Goal: Use online tool/utility: Utilize a website feature to perform a specific function

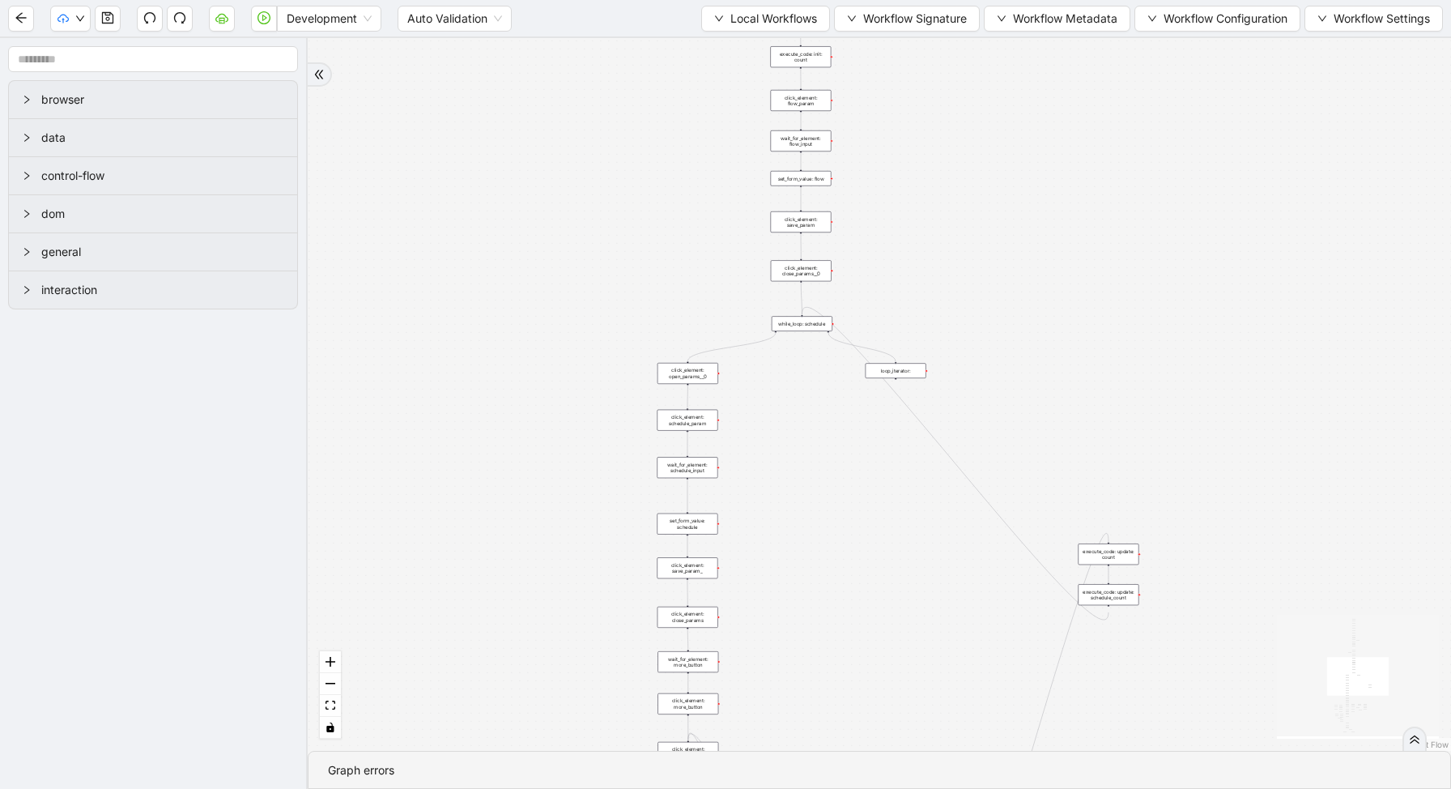
drag, startPoint x: 1055, startPoint y: 282, endPoint x: 815, endPoint y: 436, distance: 285.3
click at [815, 436] on div "trigger new_tab: wait_until_loaded: wait_for_element: param_menu click_element:…" at bounding box center [879, 394] width 1143 height 713
drag, startPoint x: 815, startPoint y: 436, endPoint x: 782, endPoint y: 217, distance: 221.9
click at [785, 219] on div "trigger new_tab: wait_until_loaded: wait_for_element: param_menu click_element:…" at bounding box center [879, 394] width 1143 height 713
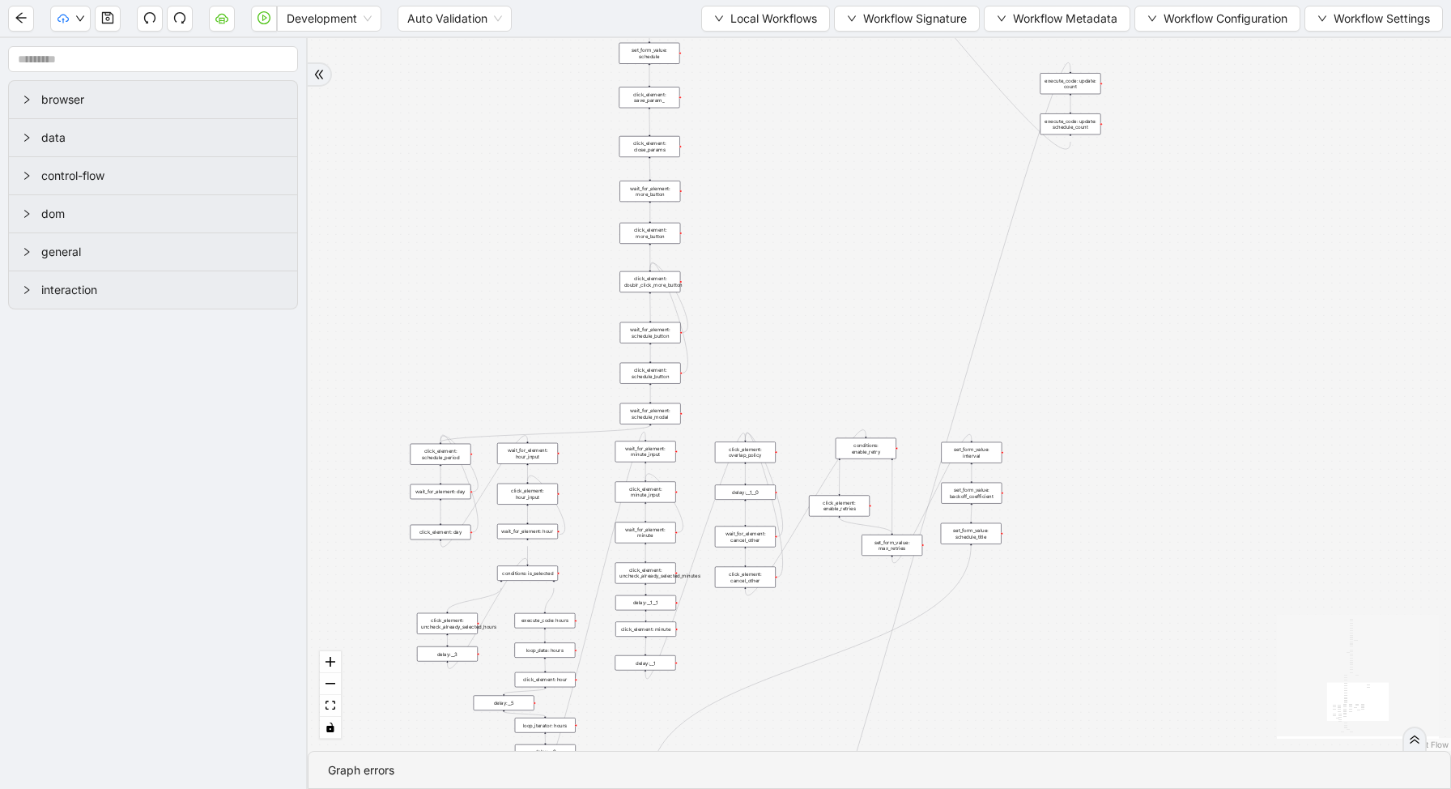
drag, startPoint x: 779, startPoint y: 377, endPoint x: 763, endPoint y: 84, distance: 292.8
click at [767, 89] on div "trigger new_tab: wait_until_loaded: wait_for_element: param_menu click_element:…" at bounding box center [879, 394] width 1143 height 713
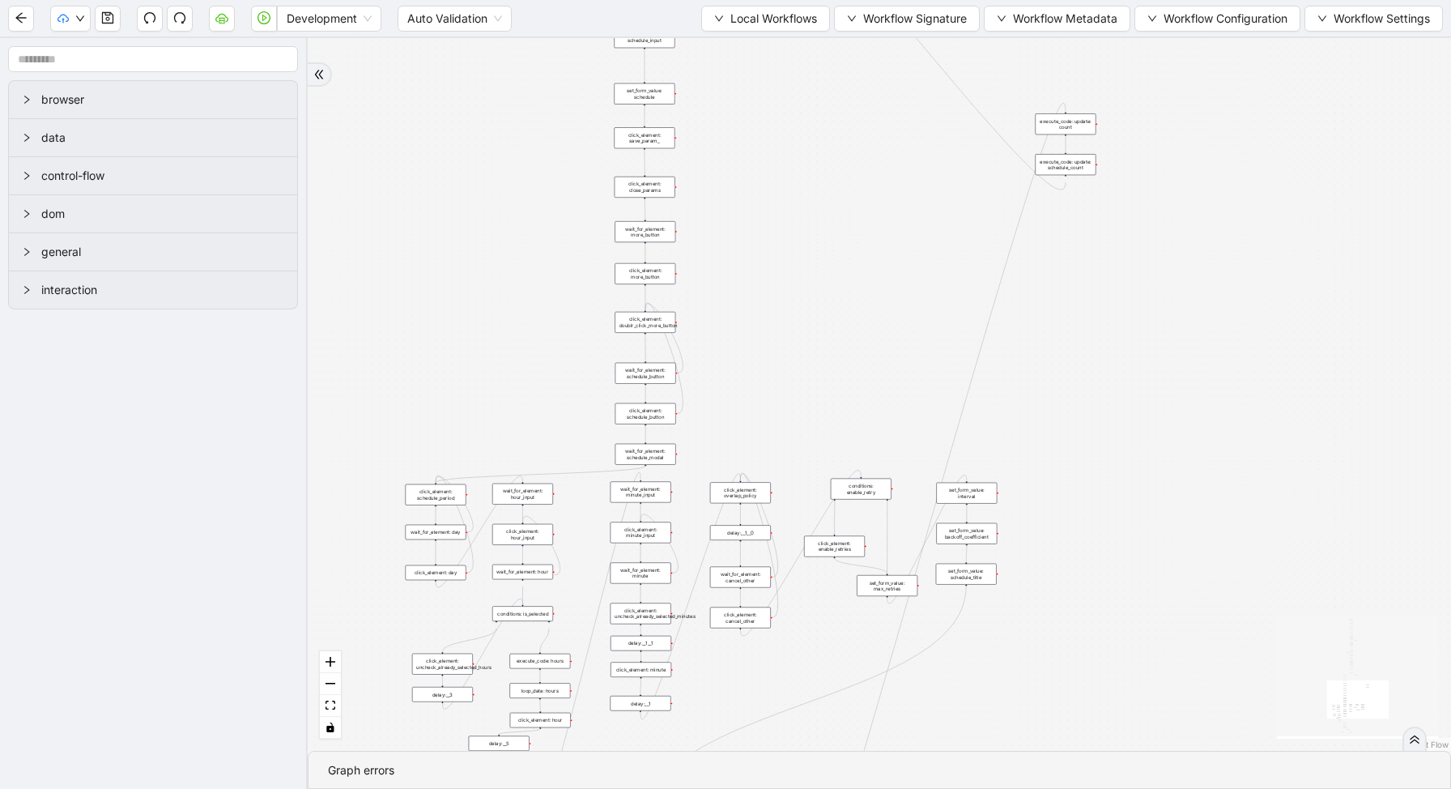
drag, startPoint x: 779, startPoint y: 276, endPoint x: 772, endPoint y: 392, distance: 116.0
click at [776, 381] on div "trigger new_tab: wait_until_loaded: wait_for_element: param_menu click_element:…" at bounding box center [879, 394] width 1143 height 713
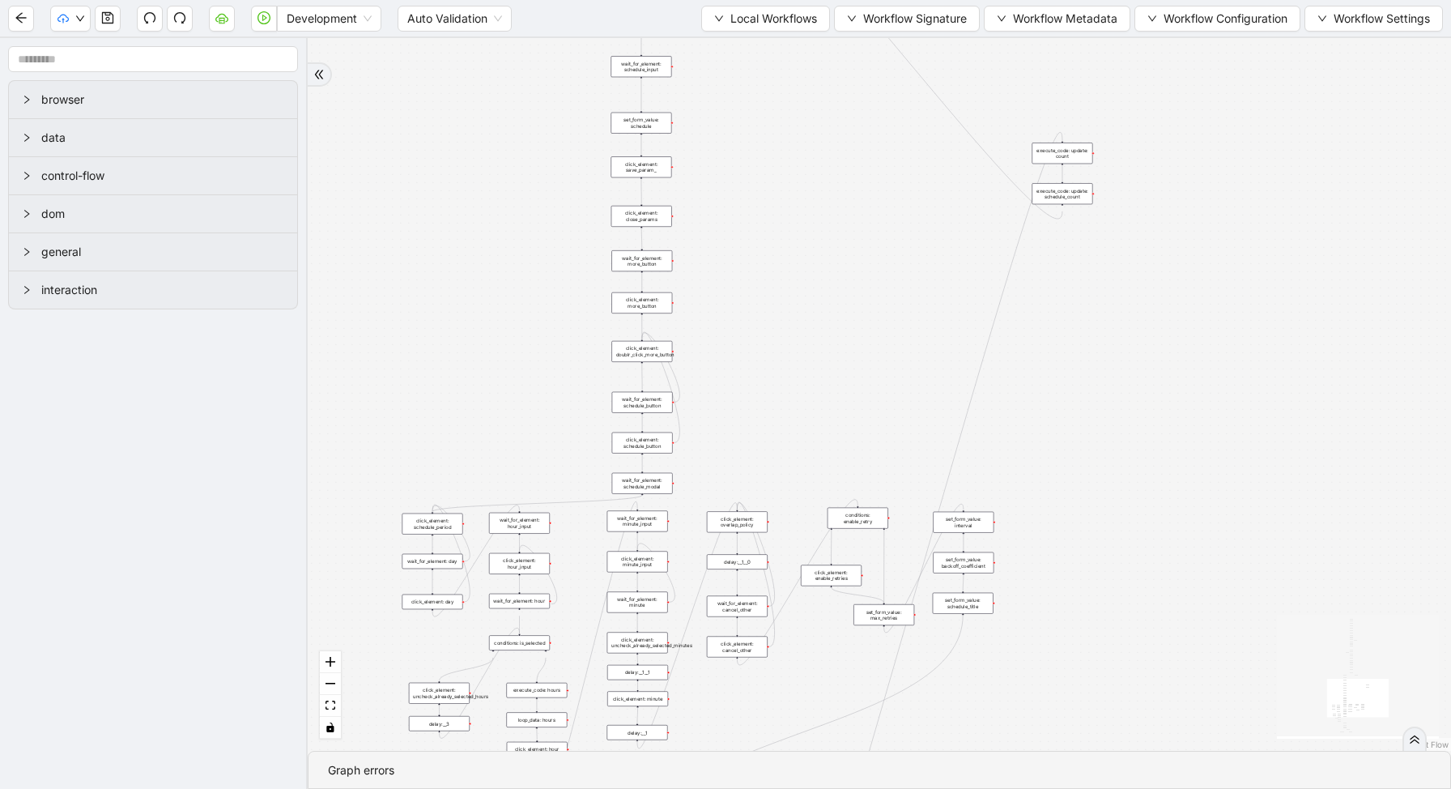
click at [862, 165] on div "trigger new_tab: wait_until_loaded: wait_for_element: param_menu click_element:…" at bounding box center [879, 394] width 1143 height 713
click at [765, 18] on span "Local Workflows" at bounding box center [773, 19] width 87 height 18
click at [753, 42] on span "Select" at bounding box center [757, 50] width 105 height 18
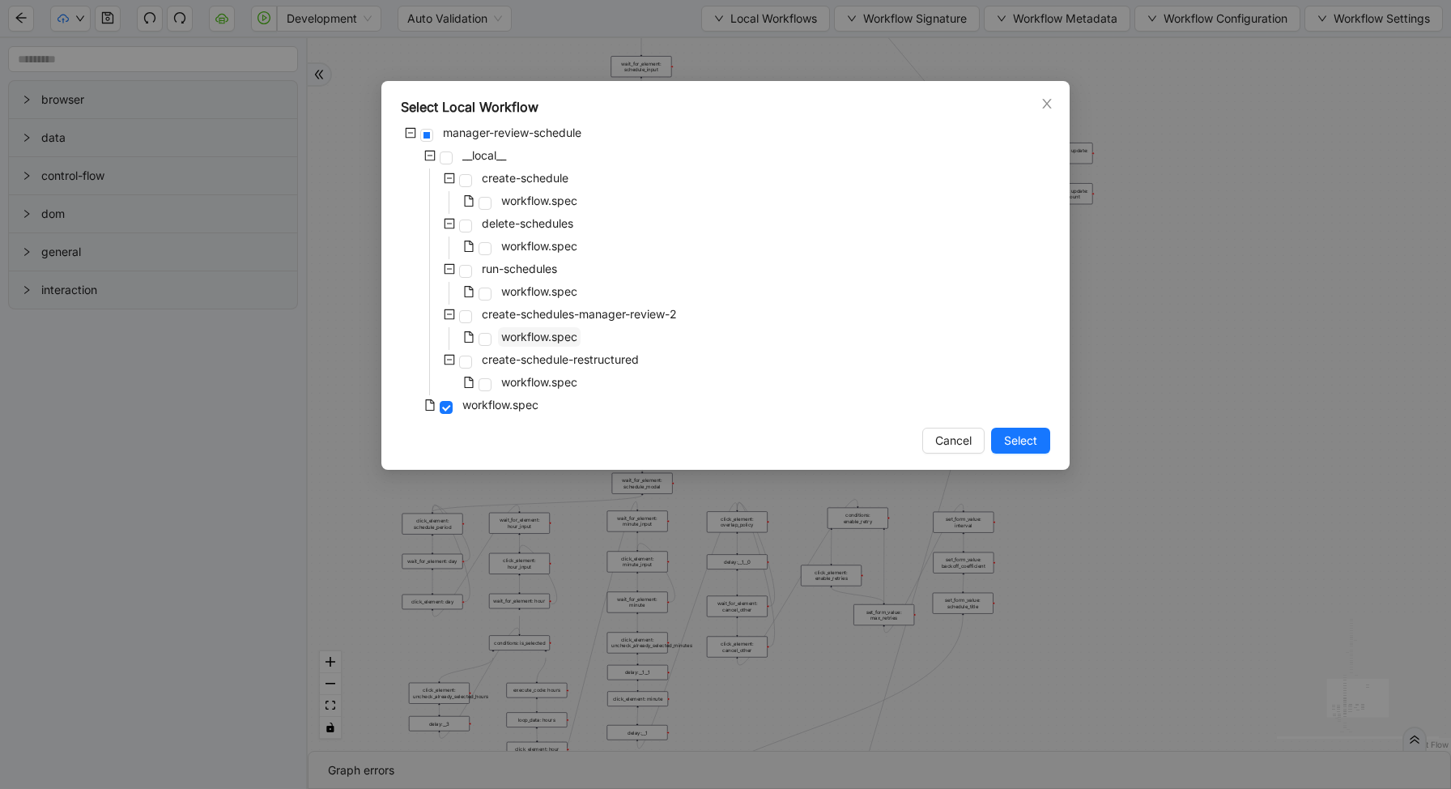
click at [530, 339] on span "workflow.spec" at bounding box center [539, 337] width 76 height 14
click at [1024, 453] on button "Select" at bounding box center [1020, 441] width 59 height 26
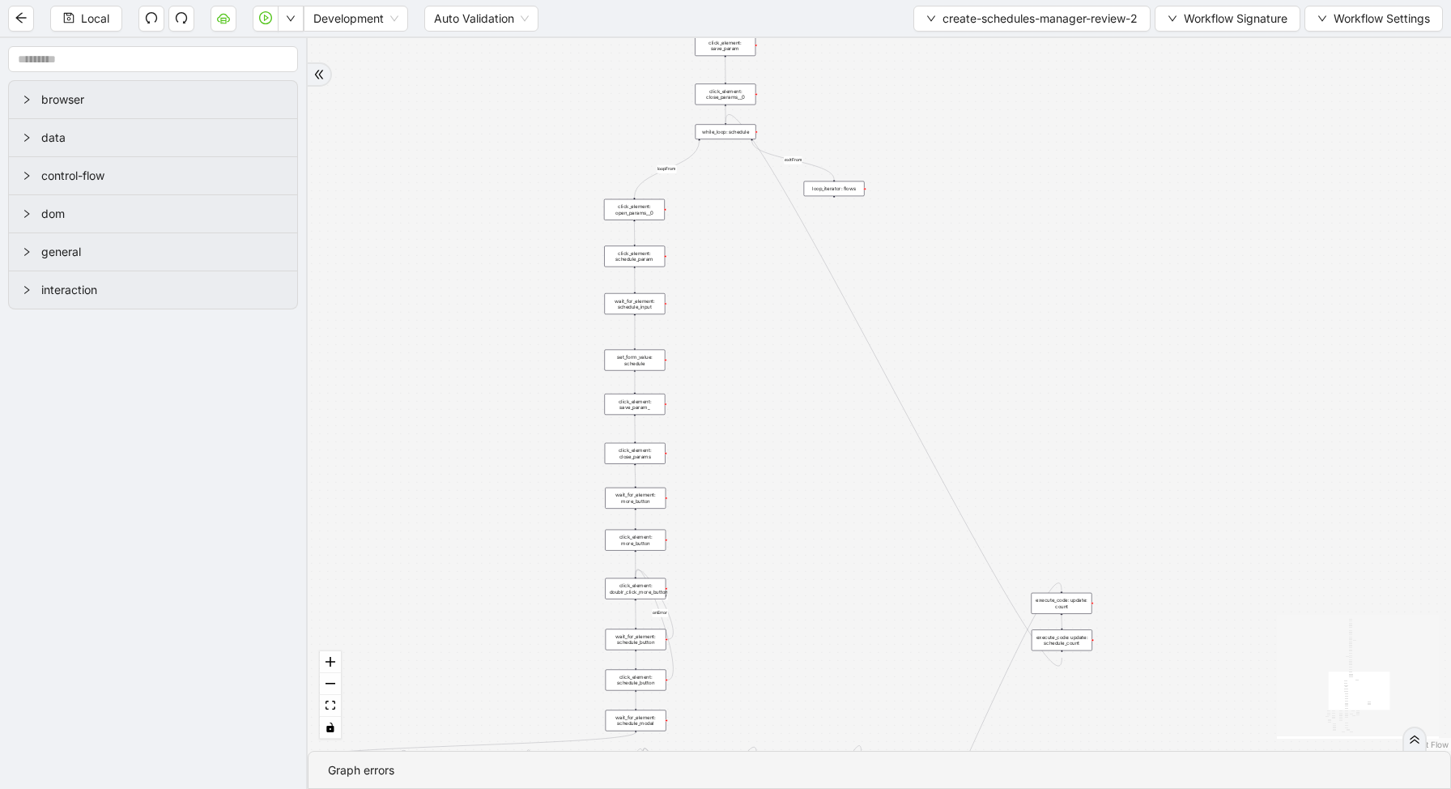
drag, startPoint x: 808, startPoint y: 487, endPoint x: 802, endPoint y: 63, distance: 423.5
click at [806, 72] on div "loopFrom fallback enable_retry has_error fallback exitFrom is_selected fallback…" at bounding box center [879, 394] width 1143 height 713
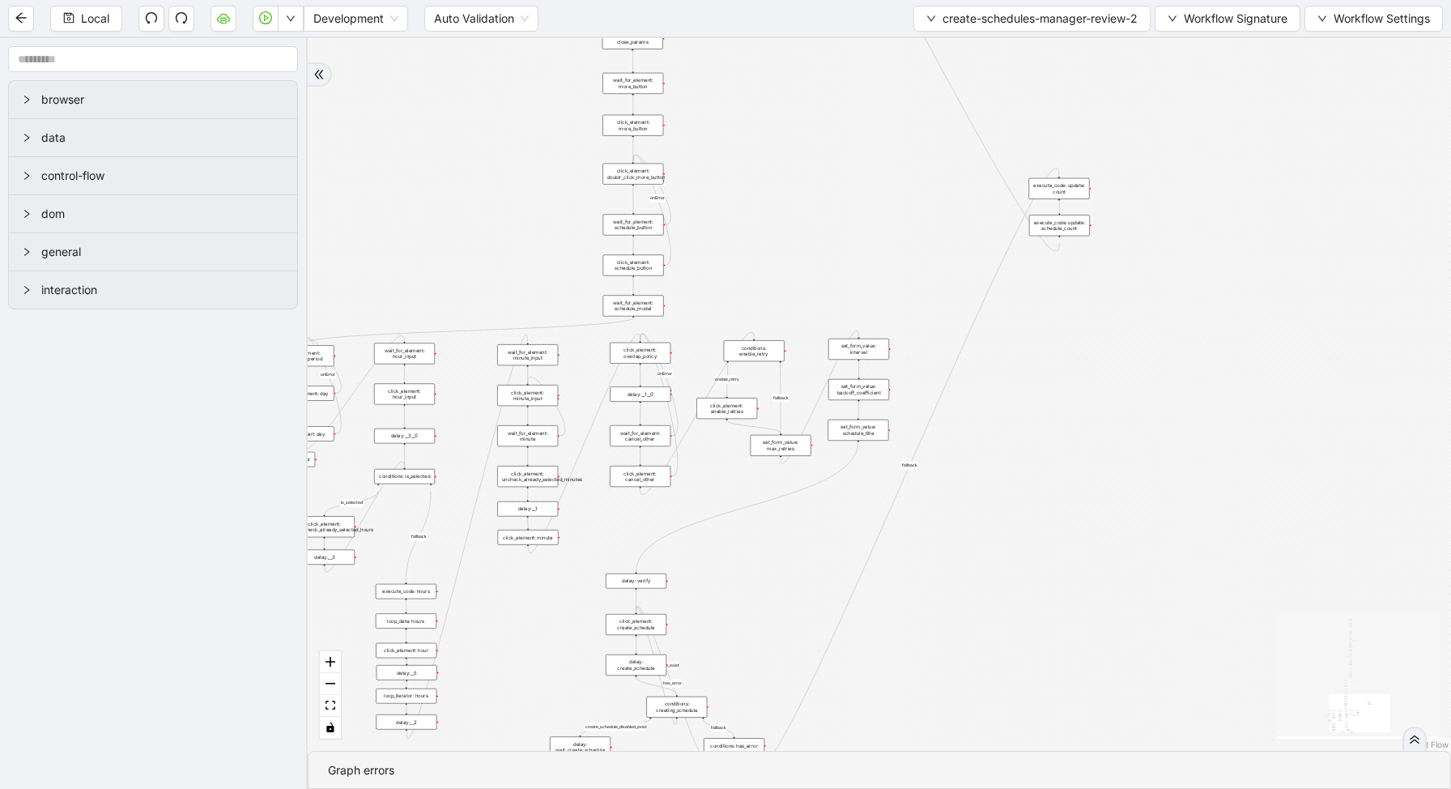
drag, startPoint x: 814, startPoint y: 157, endPoint x: 826, endPoint y: 526, distance: 368.6
click at [831, 521] on div "loopFrom fallback enable_retry has_error fallback exitFrom is_selected fallback…" at bounding box center [879, 394] width 1143 height 713
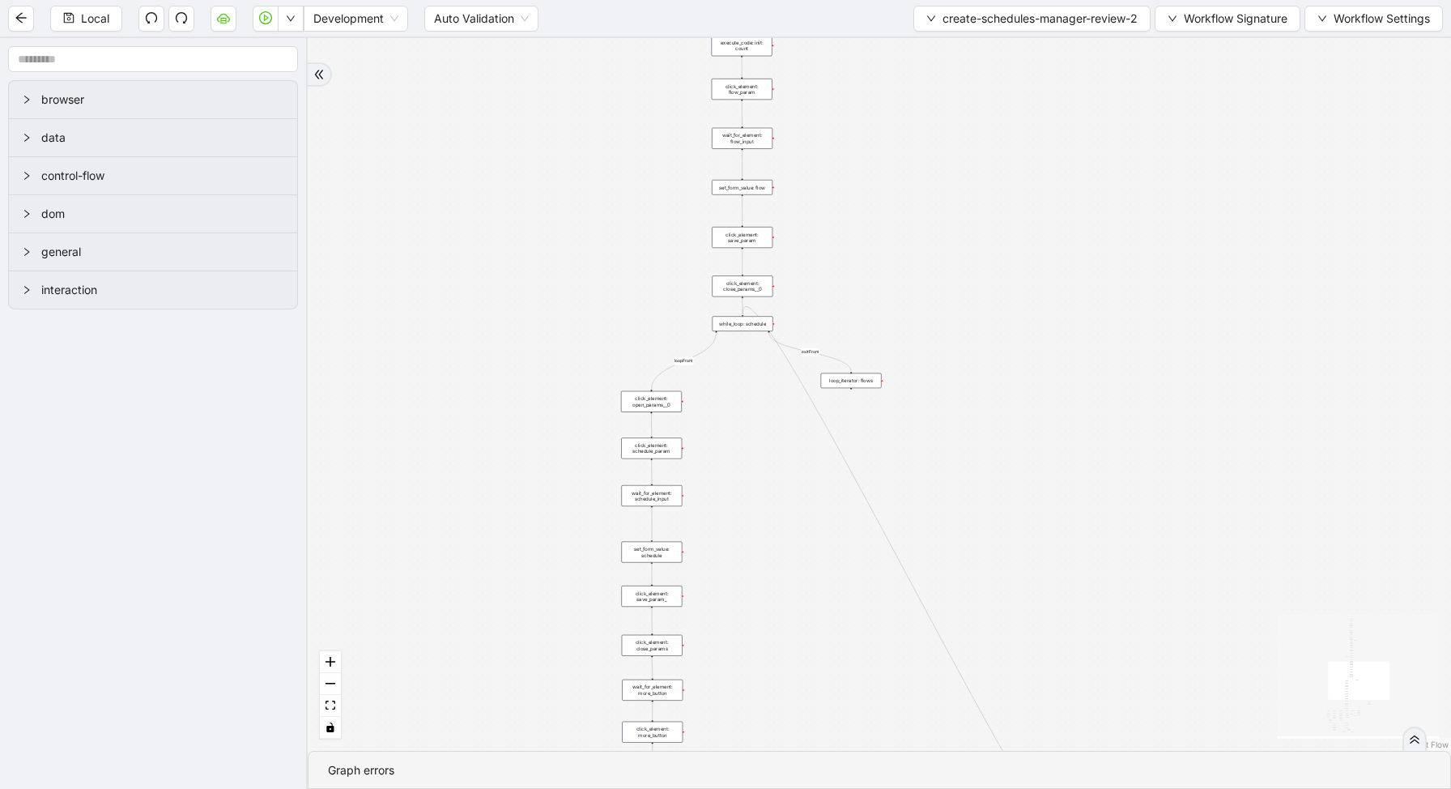
drag, startPoint x: 981, startPoint y: 206, endPoint x: 971, endPoint y: 486, distance: 280.3
click at [980, 477] on div "loopFrom fallback enable_retry has_error fallback exitFrom is_selected fallback…" at bounding box center [879, 394] width 1143 height 713
drag, startPoint x: 840, startPoint y: 198, endPoint x: 853, endPoint y: 324, distance: 127.0
click at [853, 324] on div "loopFrom fallback enable_retry has_error fallback exitFrom is_selected fallback…" at bounding box center [879, 394] width 1143 height 713
drag, startPoint x: 811, startPoint y: 148, endPoint x: 815, endPoint y: 274, distance: 125.6
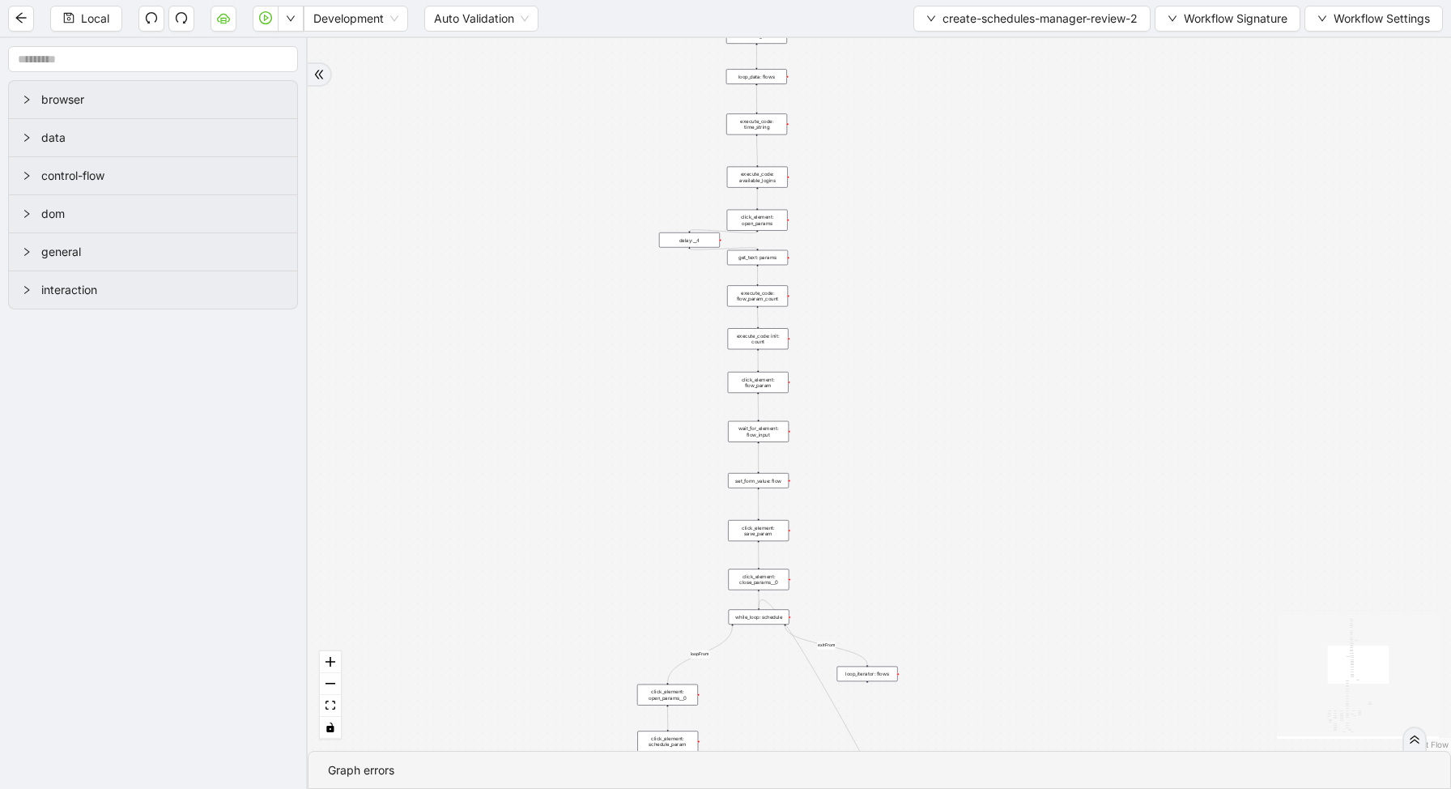
click at [816, 275] on div "loopFrom fallback enable_retry has_error fallback exitFrom is_selected fallback…" at bounding box center [879, 394] width 1143 height 713
click at [815, 275] on div "loopFrom fallback enable_retry has_error fallback exitFrom is_selected fallback…" at bounding box center [879, 394] width 1143 height 713
click at [762, 85] on div "loopFrom fallback enable_retry has_error fallback exitFrom is_selected fallback…" at bounding box center [879, 394] width 1143 height 713
click at [762, 74] on div "loop_data: flows" at bounding box center [756, 76] width 61 height 15
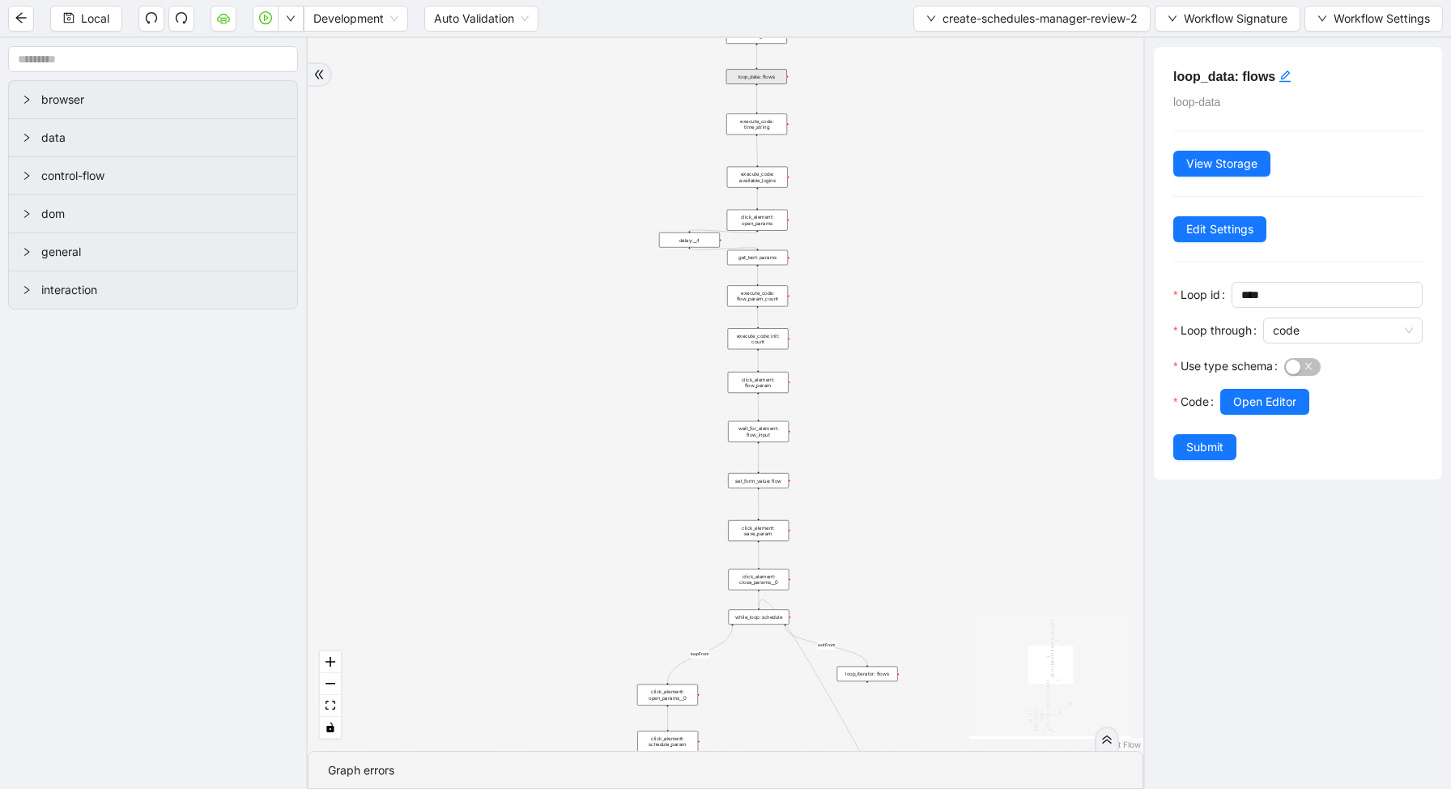
click at [1249, 385] on div "Use type schema" at bounding box center [1228, 371] width 111 height 36
click at [1249, 398] on span "Open Editor" at bounding box center [1264, 402] width 63 height 18
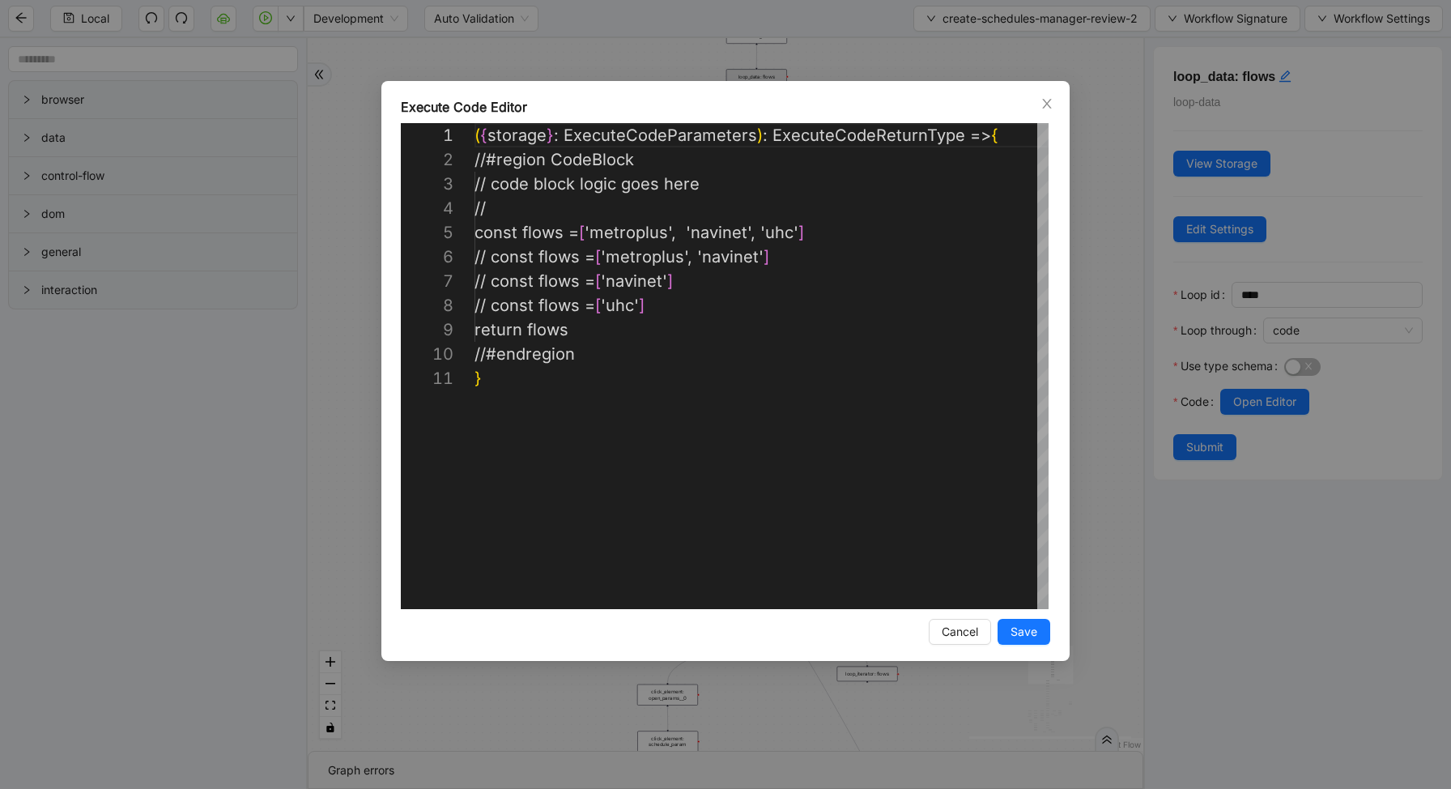
scroll to position [243, 0]
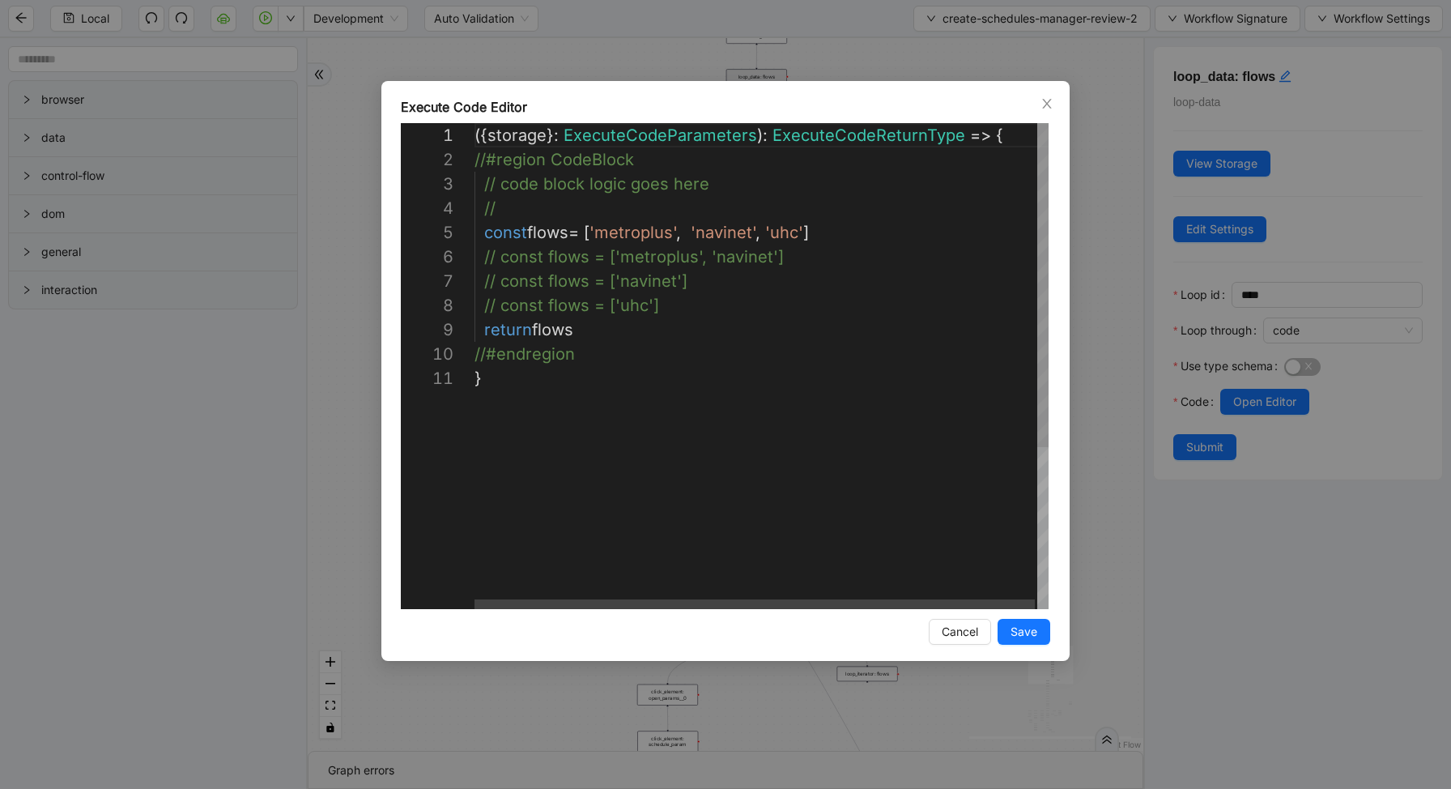
click at [830, 234] on div "({ storage }: ExecuteCodeParameters ): ExecuteCodeReturnType => { //#region Cod…" at bounding box center [763, 487] width 577 height 729
click at [815, 265] on div "({ storage }: ExecuteCodeParameters ): ExecuteCodeReturnType => { //#region Cod…" at bounding box center [763, 487] width 577 height 729
click at [815, 270] on div "({ storage }: ExecuteCodeParameters ): ExecuteCodeReturnType => { //#region Cod…" at bounding box center [763, 487] width 577 height 729
type textarea "**********"
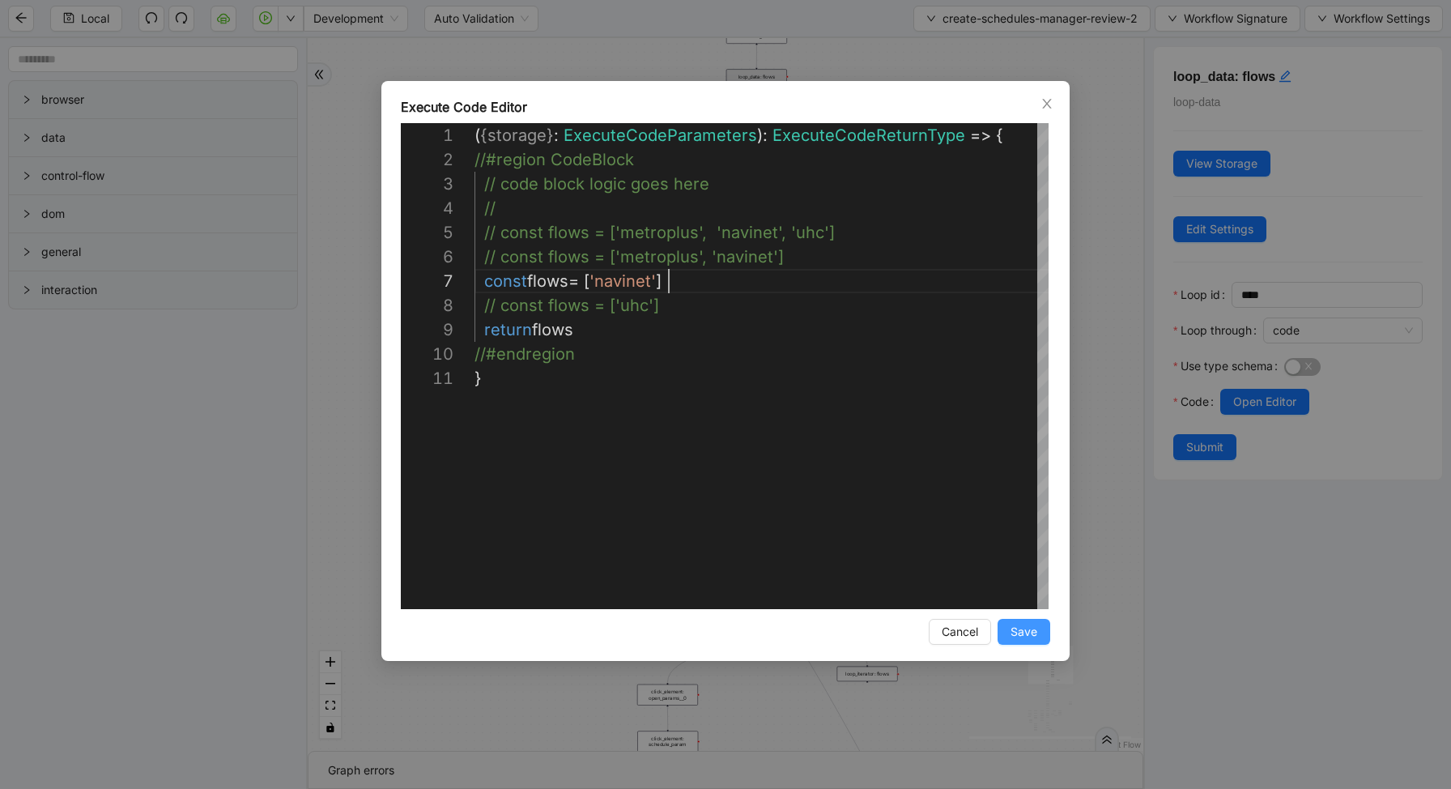
click at [1025, 628] on span "Save" at bounding box center [1024, 632] width 27 height 18
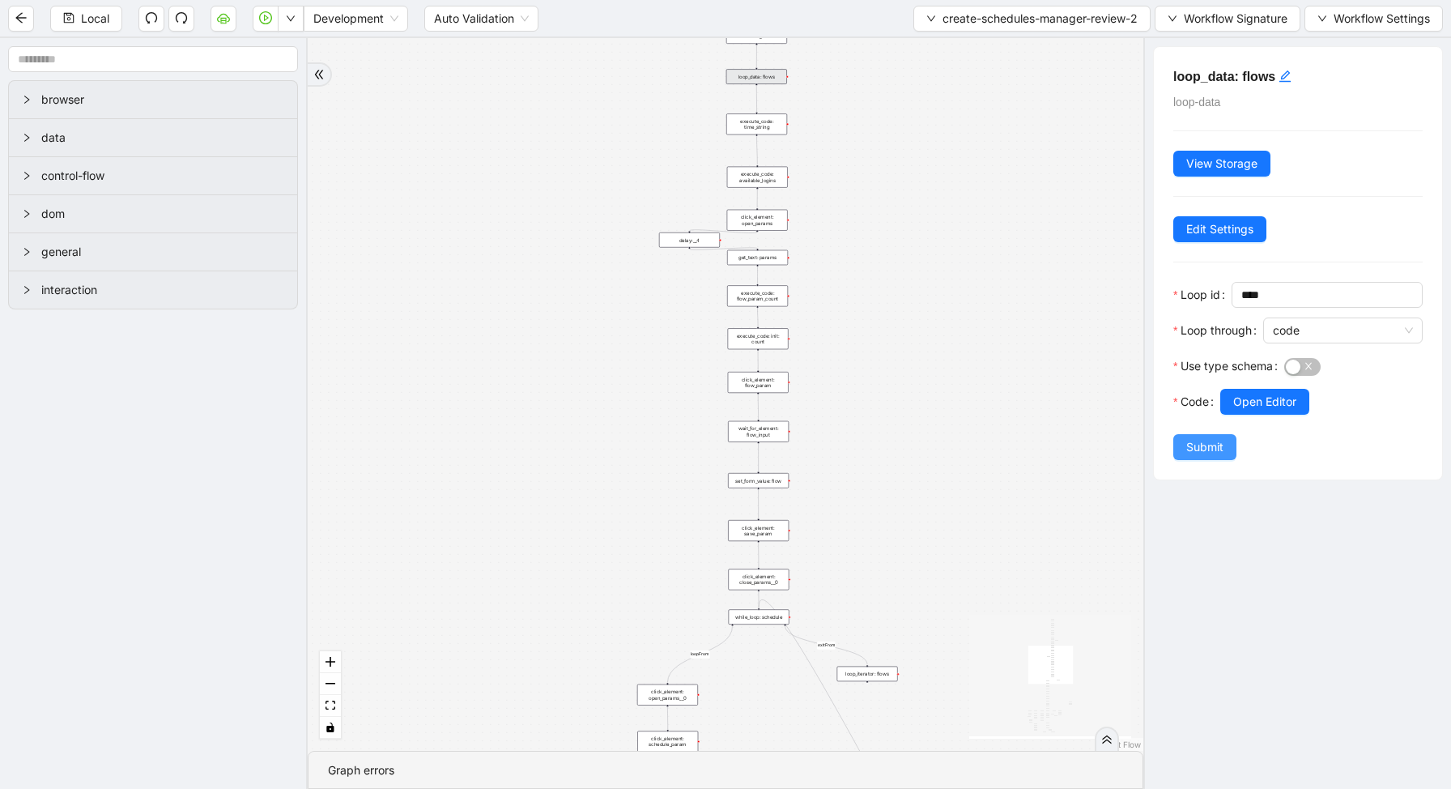
click at [1203, 442] on span "Submit" at bounding box center [1204, 447] width 37 height 18
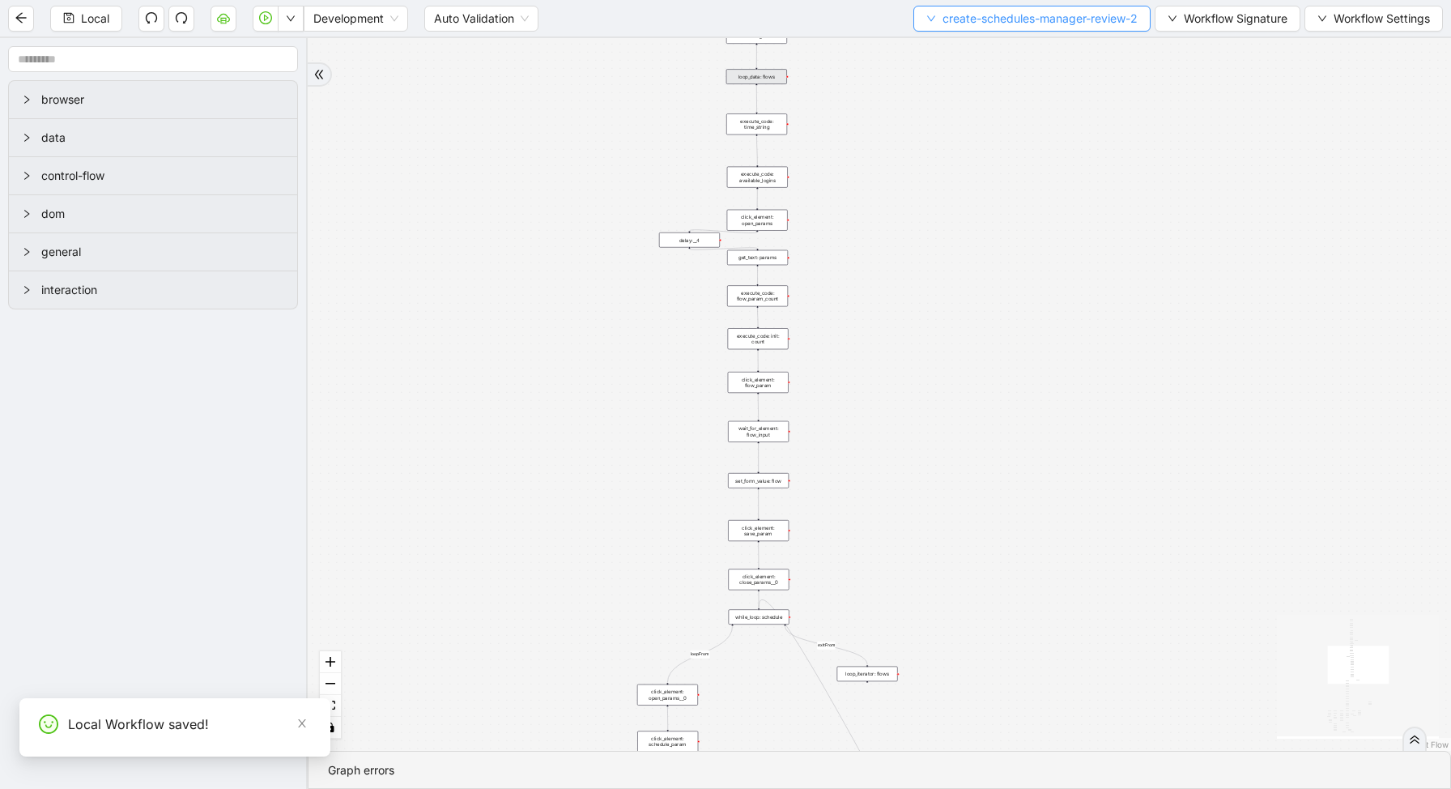
click at [959, 16] on span "create-schedules-manager-review-2" at bounding box center [1040, 19] width 195 height 18
click at [934, 59] on li "Select" at bounding box center [1027, 50] width 234 height 26
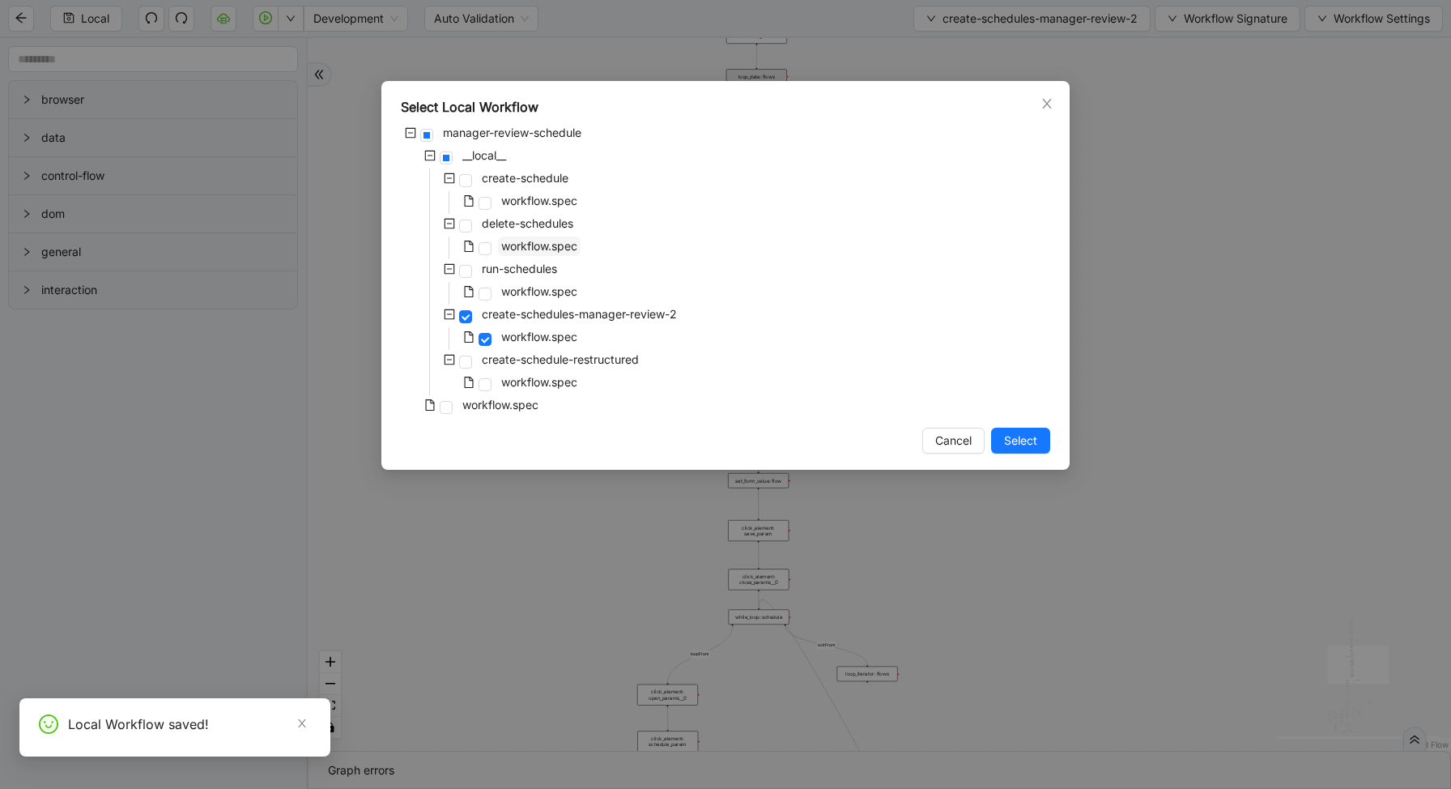
click at [517, 246] on span "workflow.spec" at bounding box center [539, 246] width 76 height 14
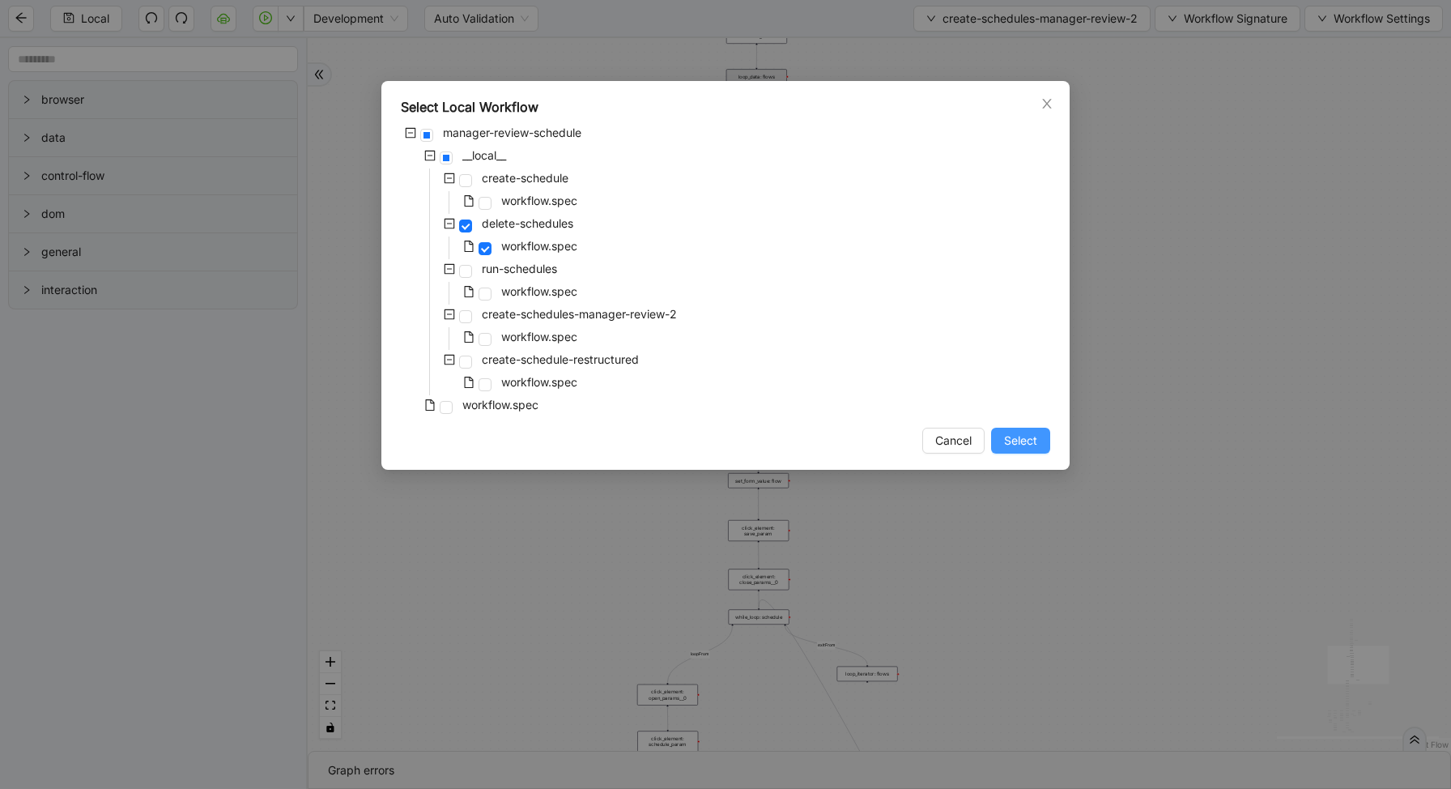
click at [1027, 444] on span "Select" at bounding box center [1020, 441] width 33 height 18
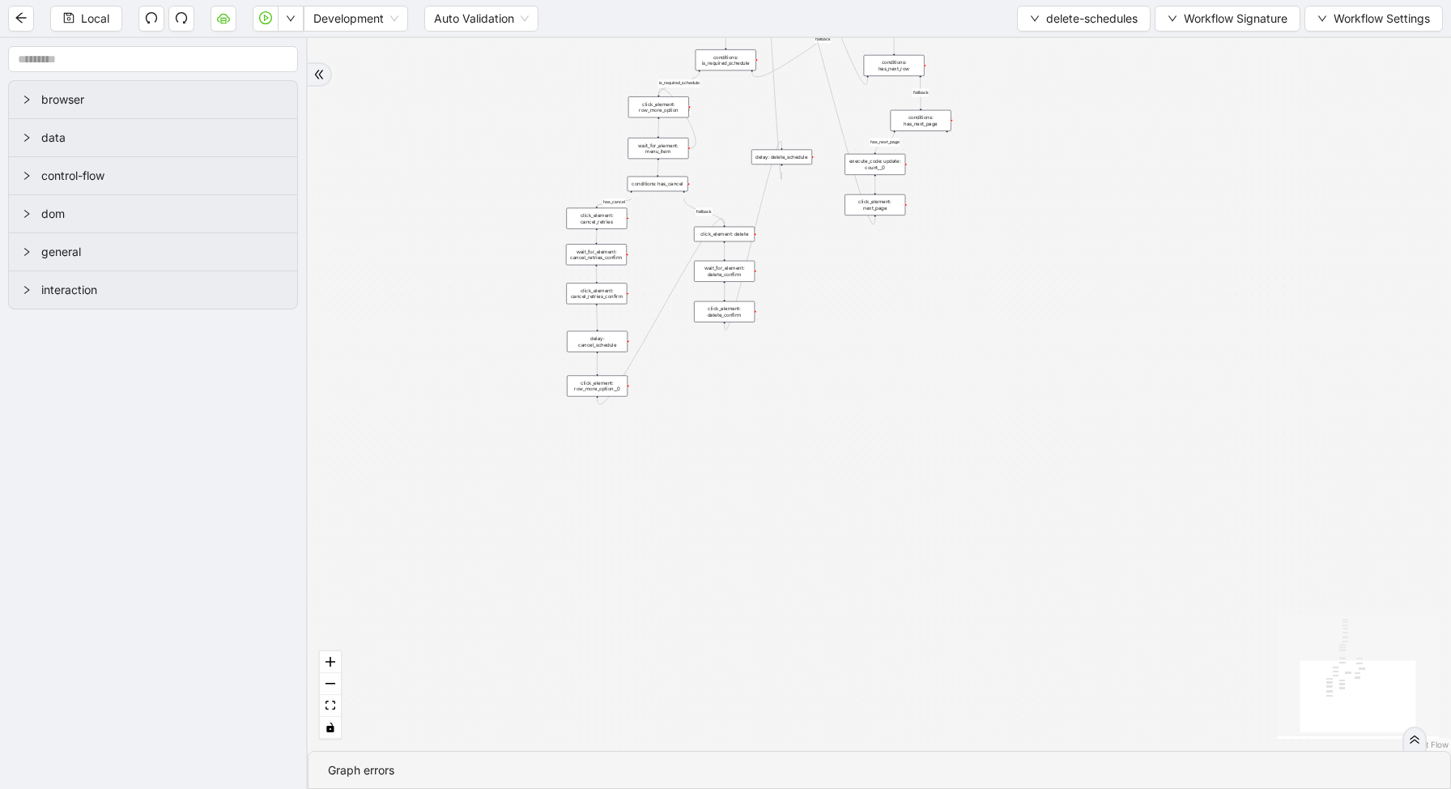
drag, startPoint x: 790, startPoint y: 246, endPoint x: 784, endPoint y: 514, distance: 268.1
click at [787, 517] on div "loopFrom has_cancel fallback is_required_schedule has_next_row fallback has_nex…" at bounding box center [879, 394] width 1143 height 713
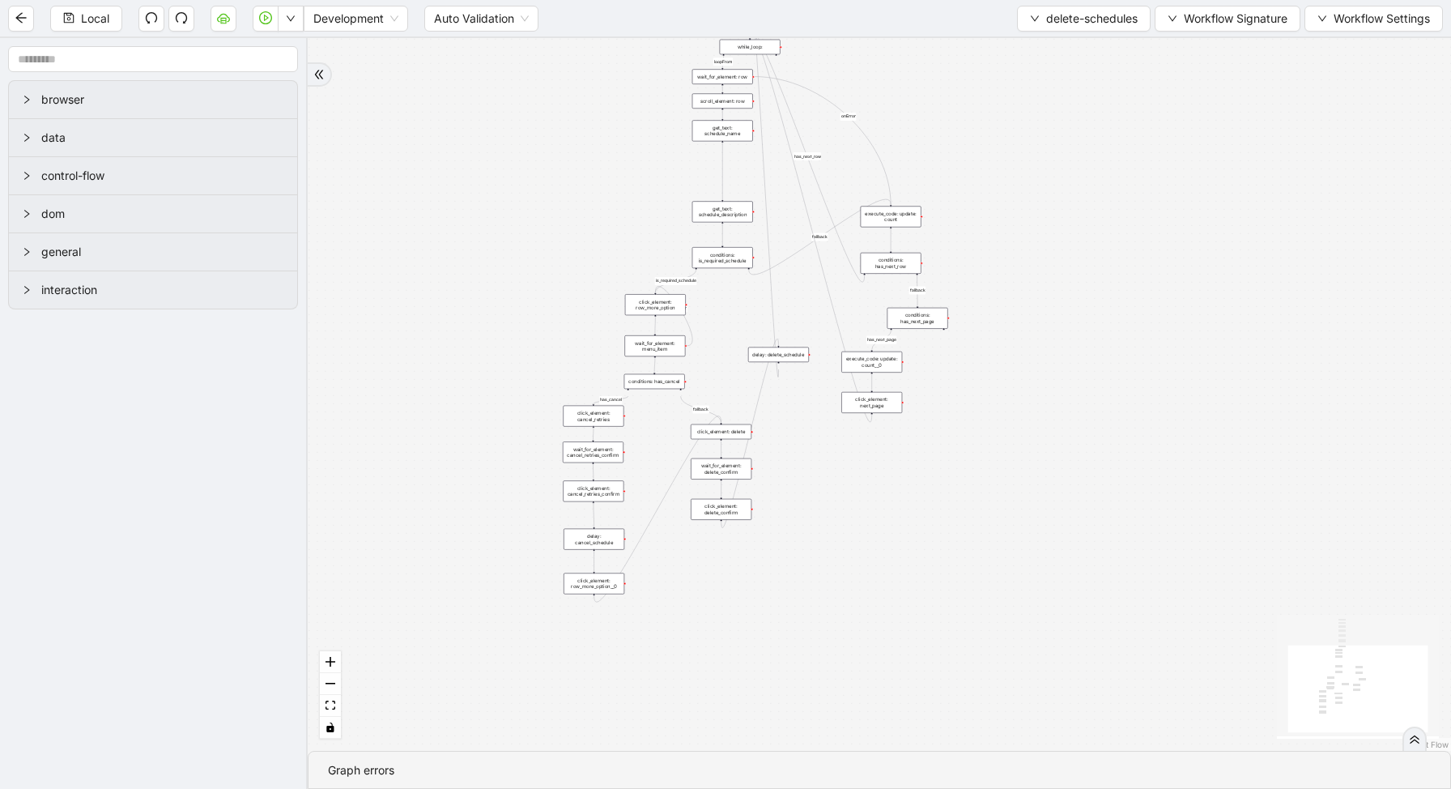
click at [735, 264] on div "conditions: is_required_schedule" at bounding box center [722, 257] width 61 height 21
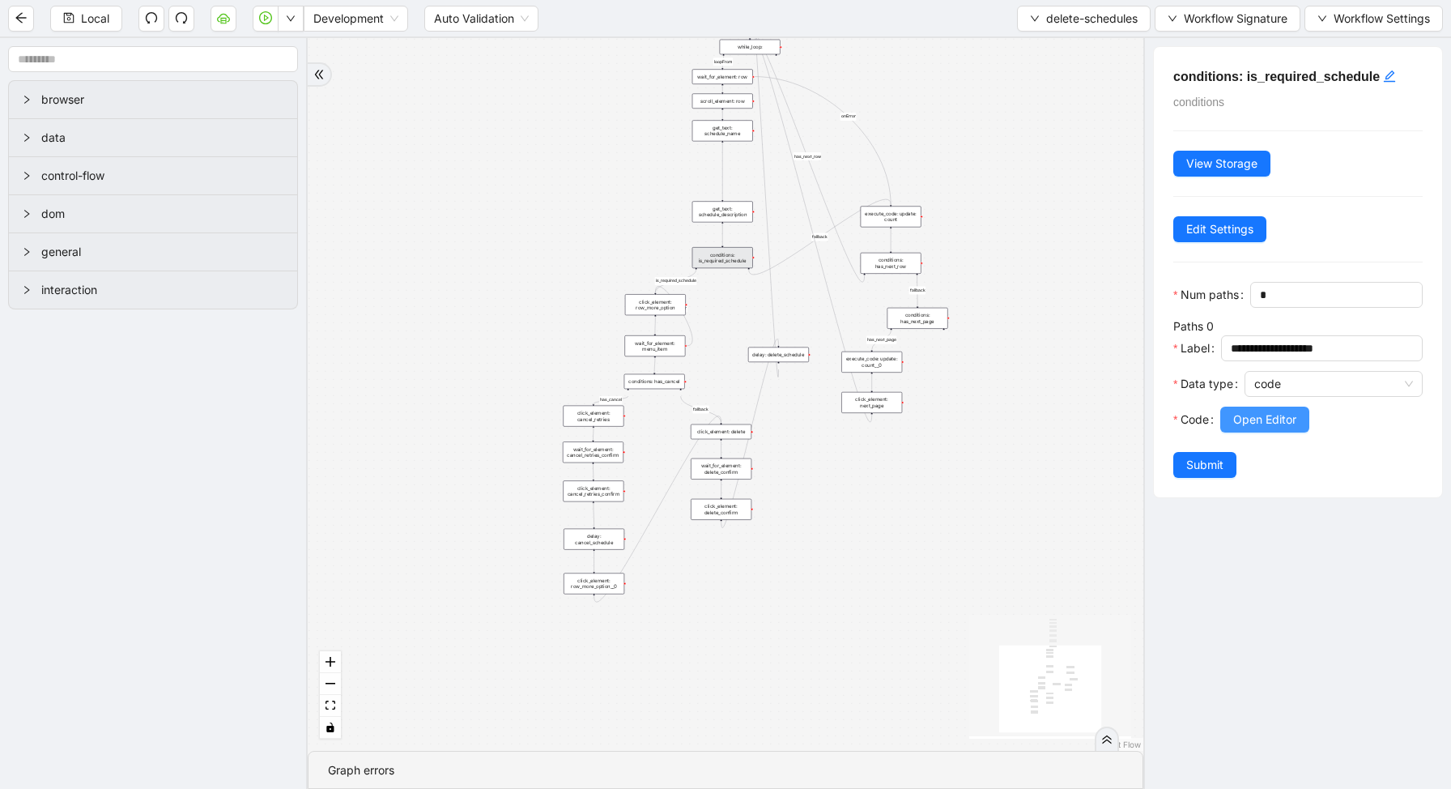
click at [1244, 423] on span "Open Editor" at bounding box center [1264, 420] width 63 height 18
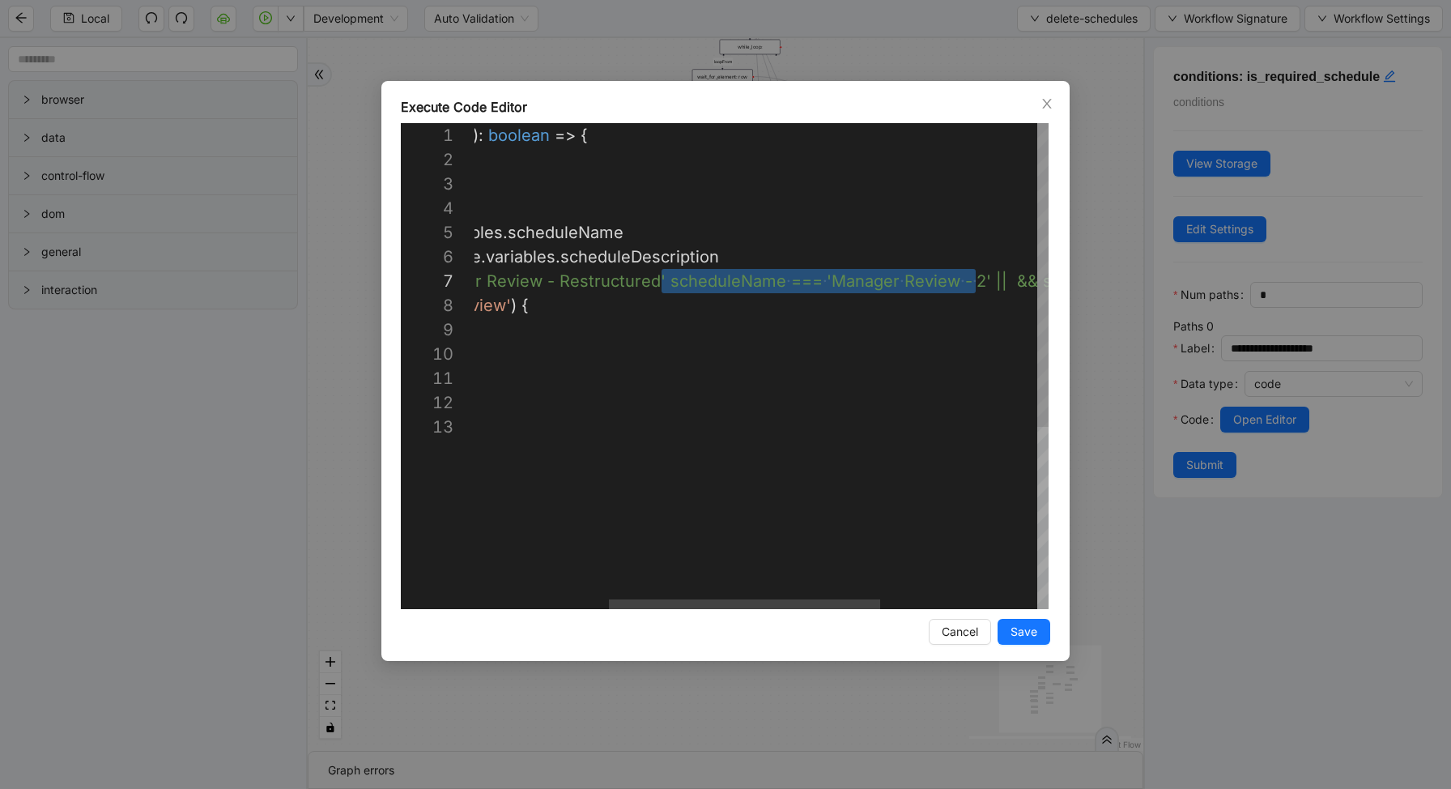
scroll to position [146, 790]
drag, startPoint x: 659, startPoint y: 283, endPoint x: 980, endPoint y: 283, distance: 320.7
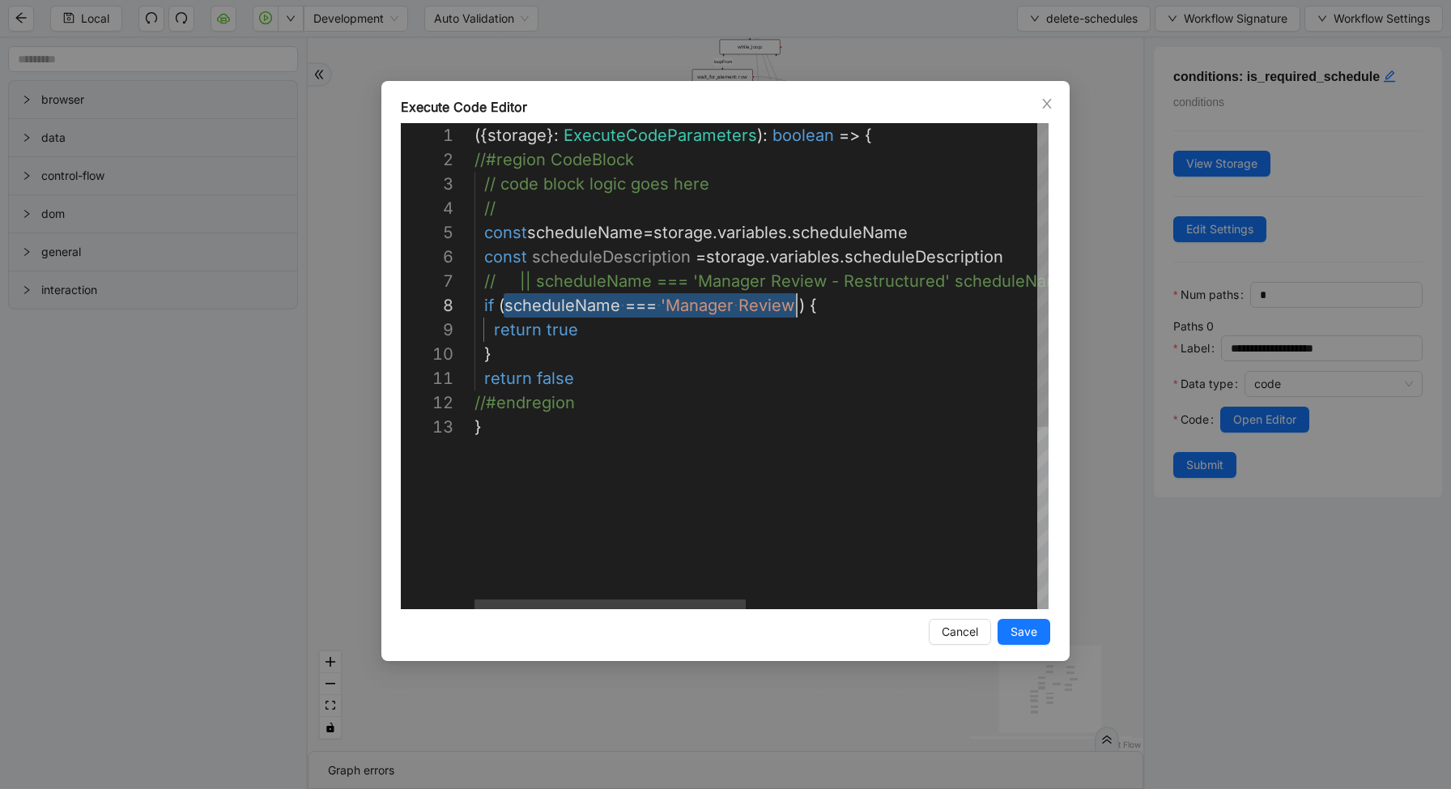
drag, startPoint x: 504, startPoint y: 304, endPoint x: 795, endPoint y: 313, distance: 290.8
paste textarea "****"
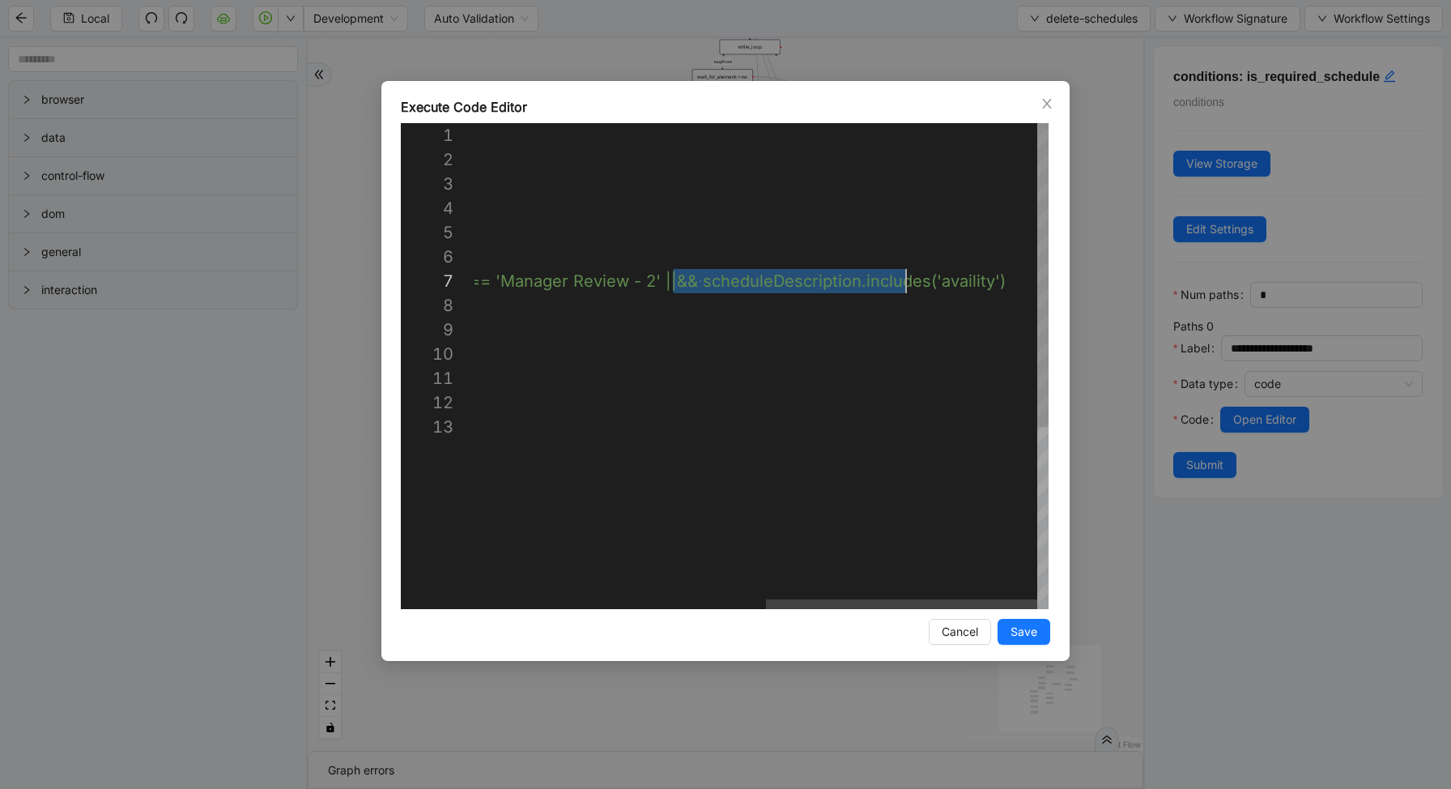
scroll to position [146, 1066]
drag, startPoint x: 675, startPoint y: 280, endPoint x: 922, endPoint y: 286, distance: 246.2
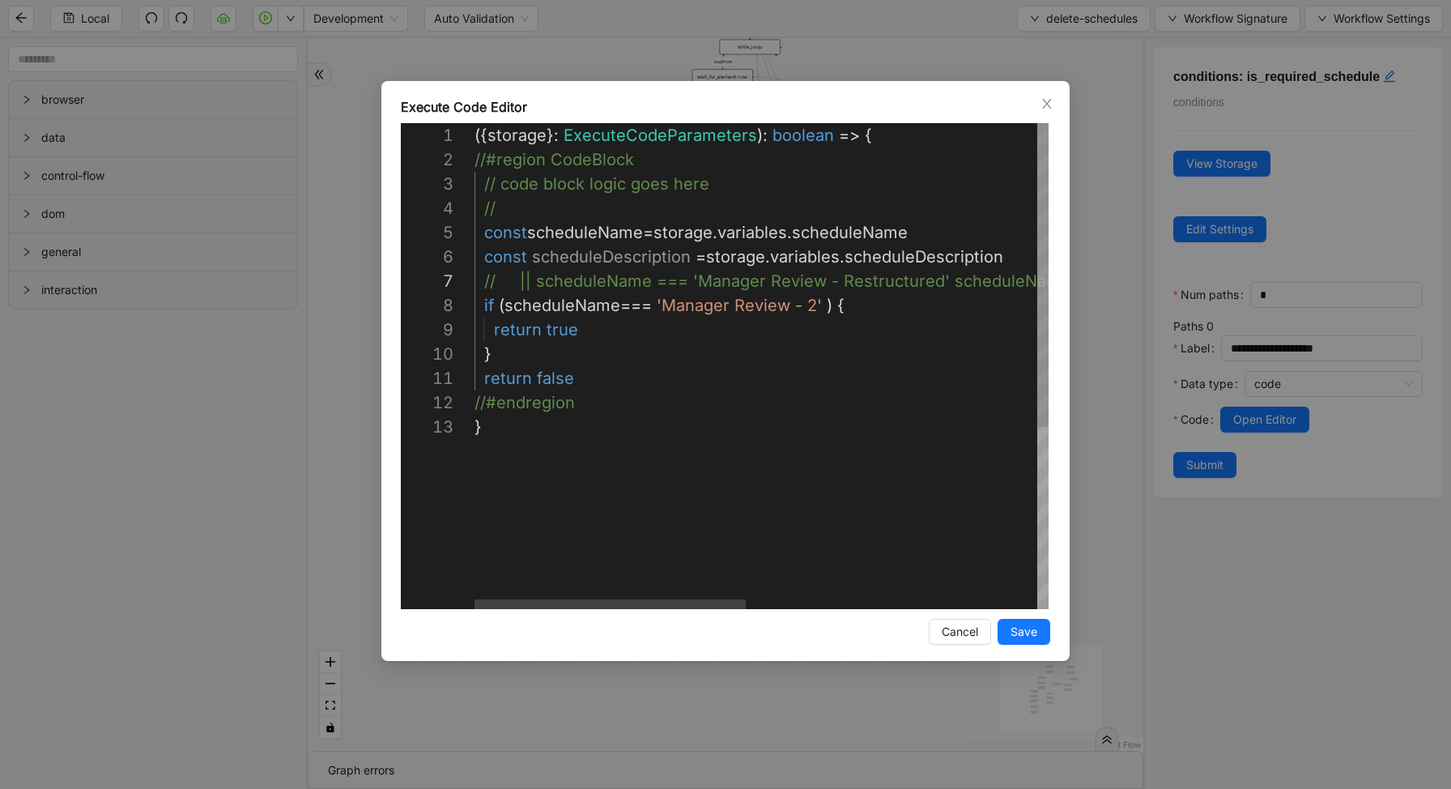
click at [824, 304] on div "({ storage }: ExecuteCodeParameters ): boolean => { //#region CodeBlock // code…" at bounding box center [1070, 511] width 1190 height 777
paste textarea "**********"
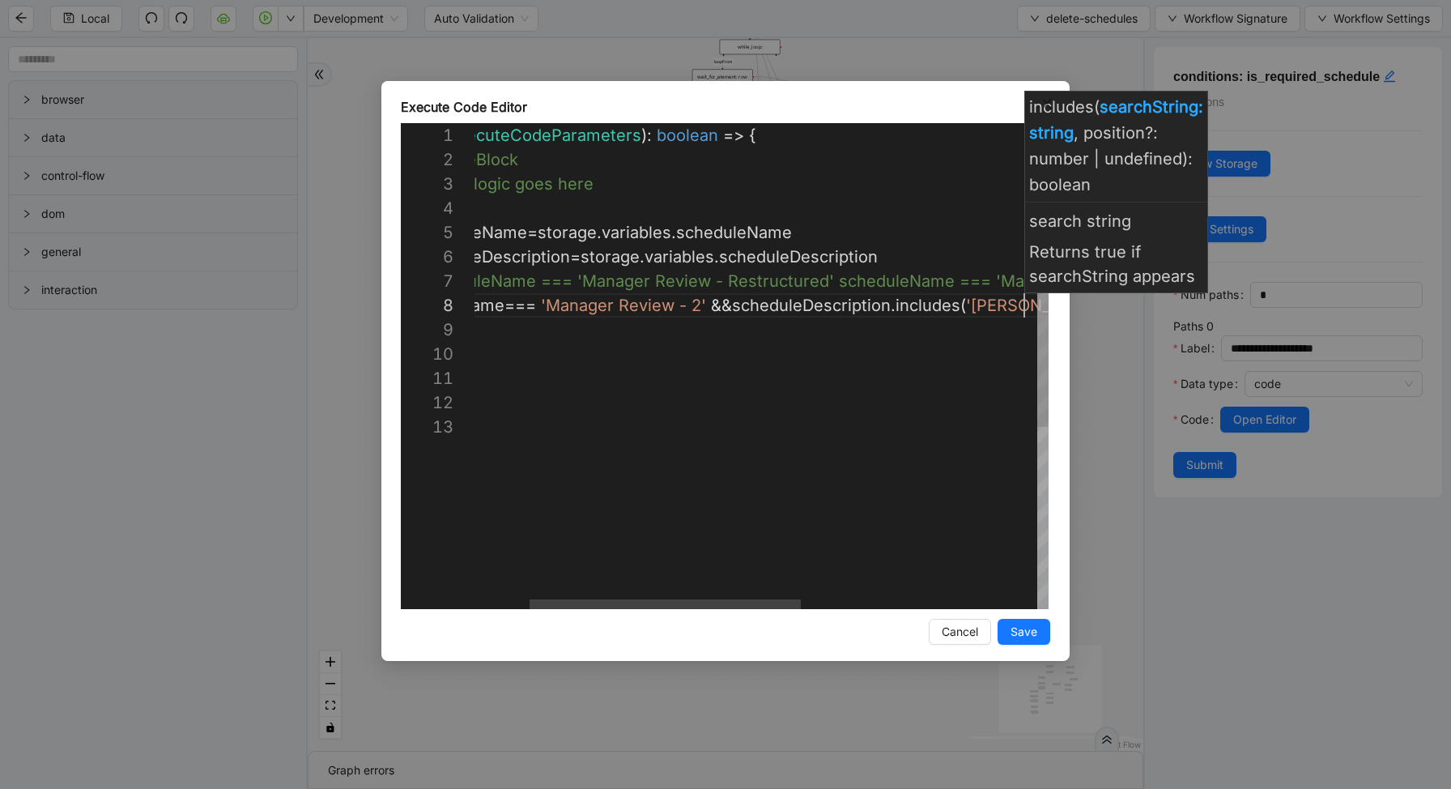
scroll to position [170, 671]
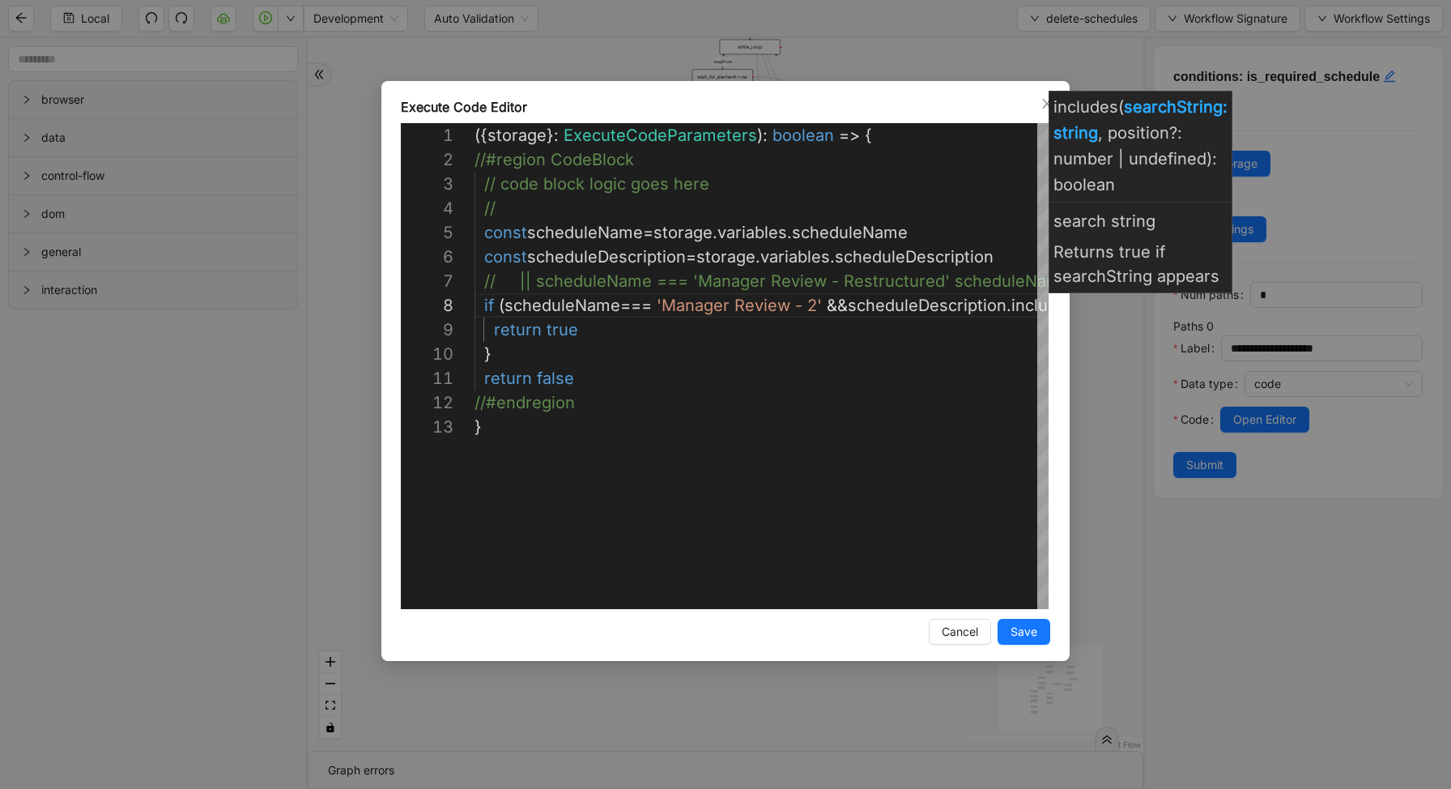
type textarea "**********"
click at [1028, 615] on div "Execute Code Editor 1 2 3 4 5 6 7 8 9 10 11 12 13 ({ storage }: ExecuteCodePara…" at bounding box center [725, 371] width 688 height 580
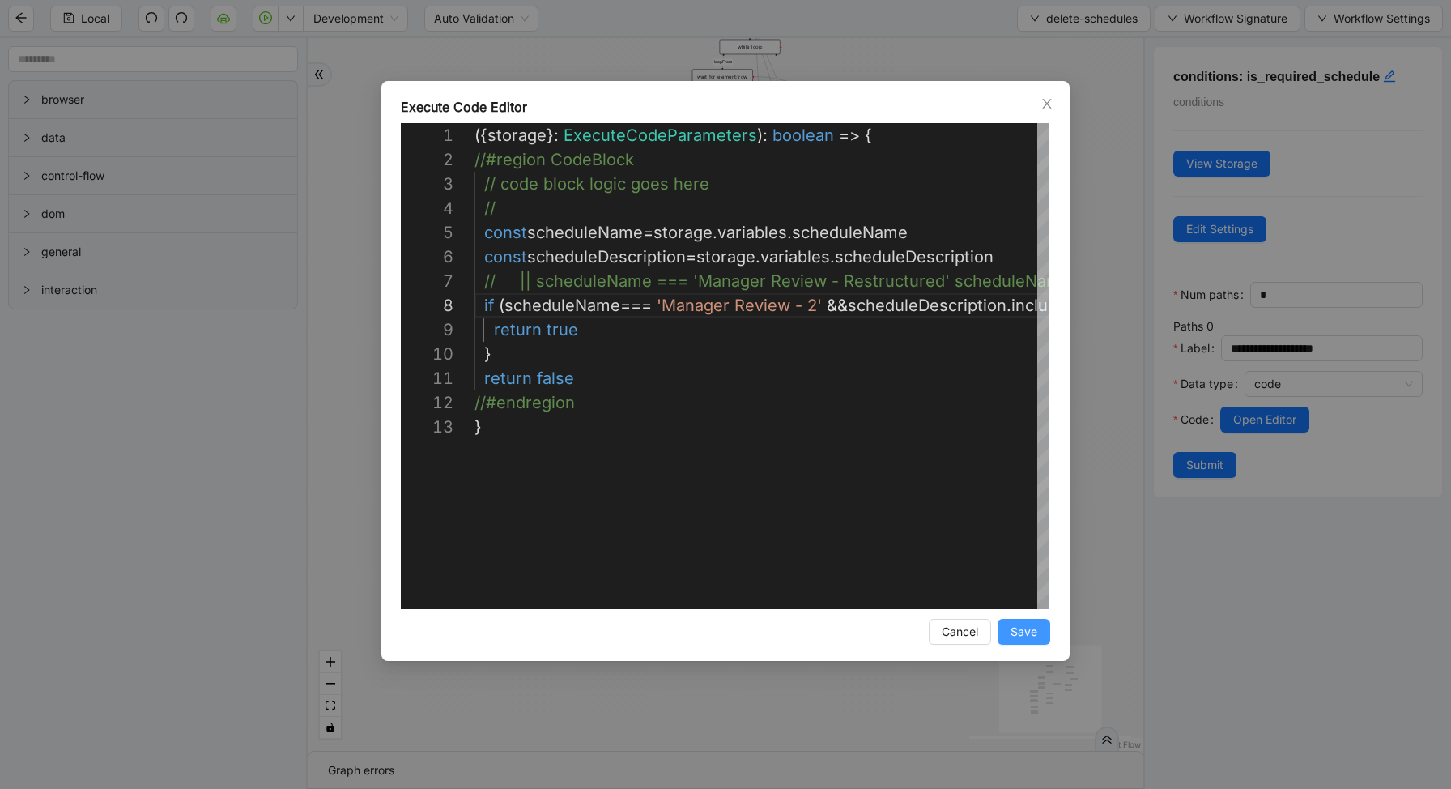
click at [1029, 623] on span "Save" at bounding box center [1024, 632] width 27 height 18
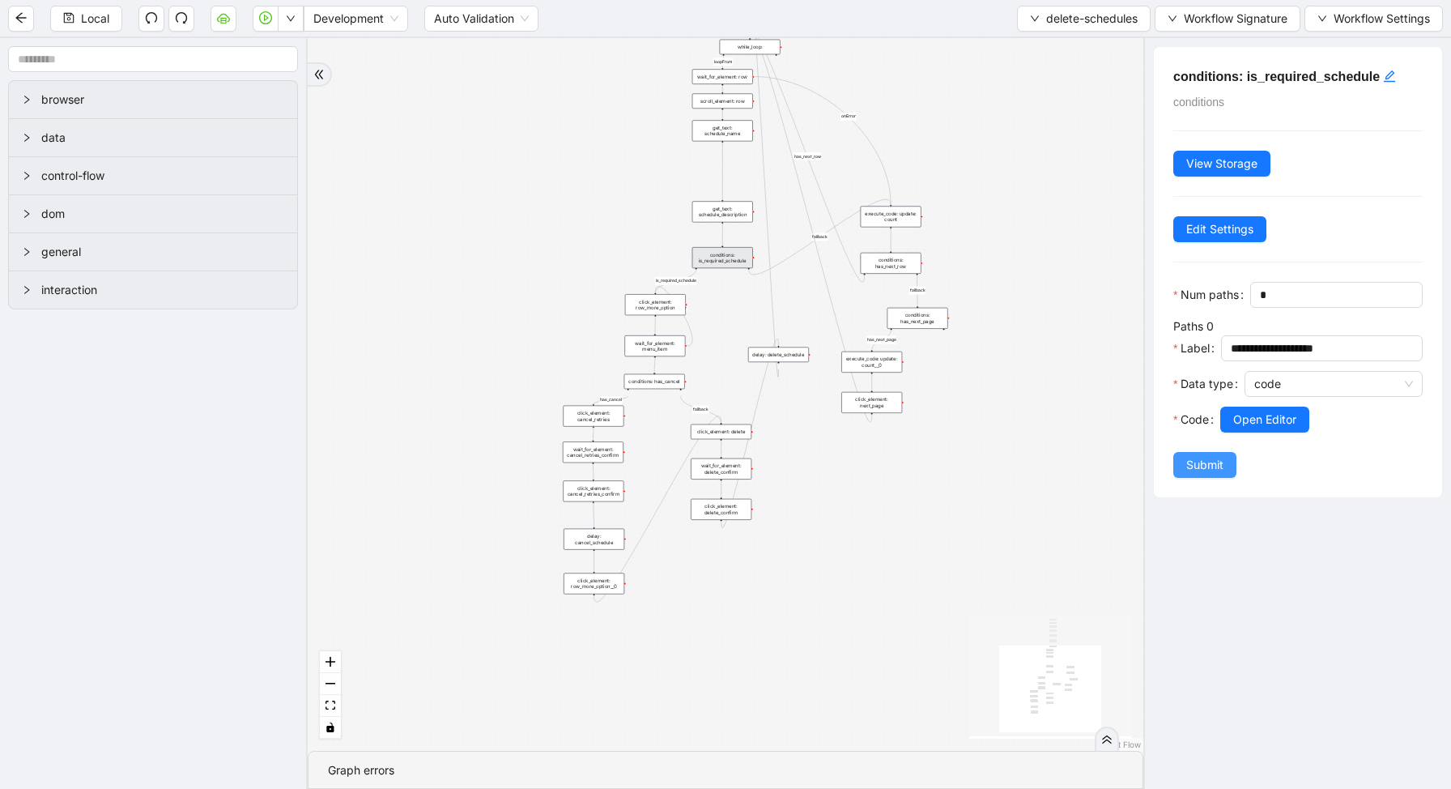
click at [1209, 474] on button "Submit" at bounding box center [1204, 465] width 63 height 26
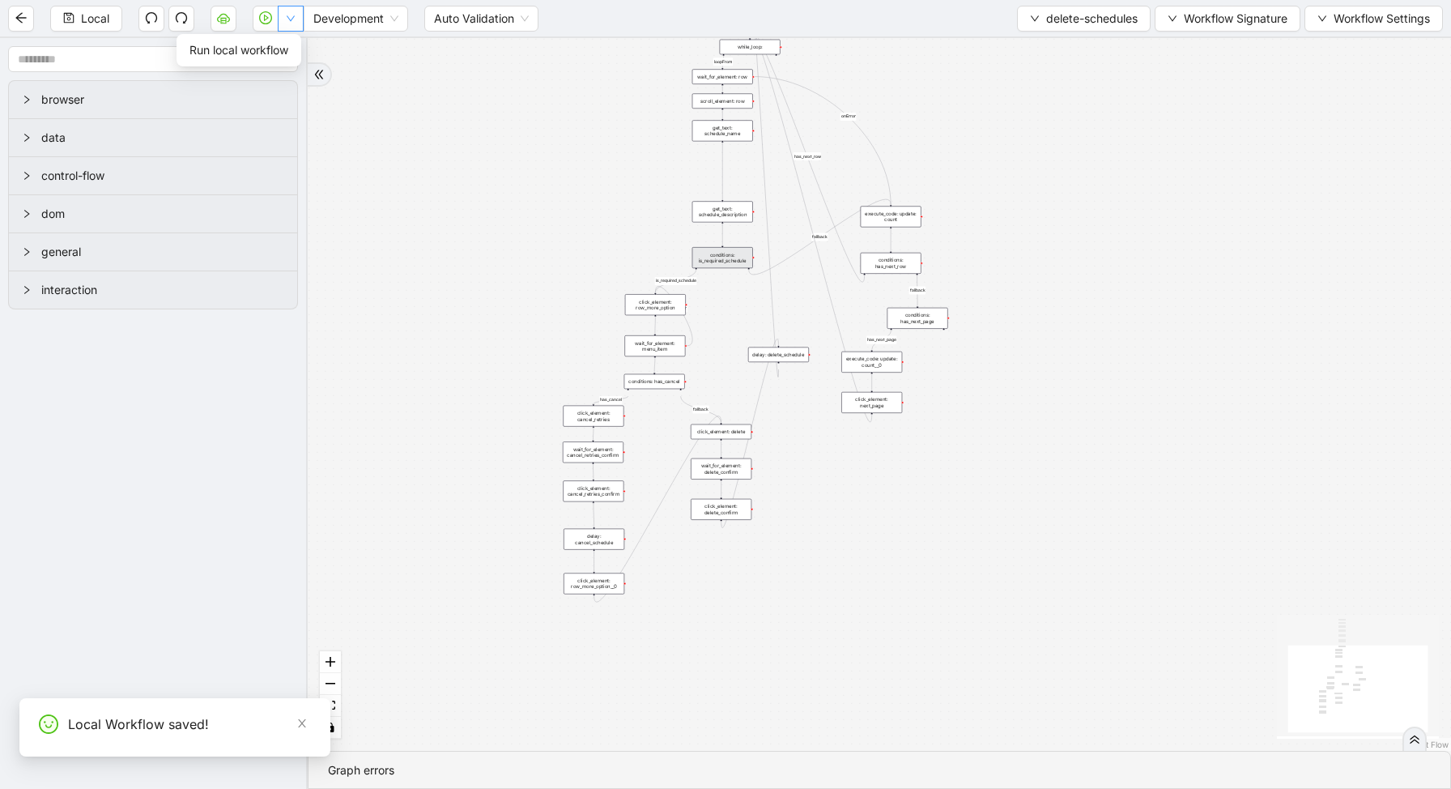
click at [290, 20] on icon "down" at bounding box center [291, 19] width 10 height 10
click at [283, 52] on span "Run local workflow" at bounding box center [238, 50] width 99 height 18
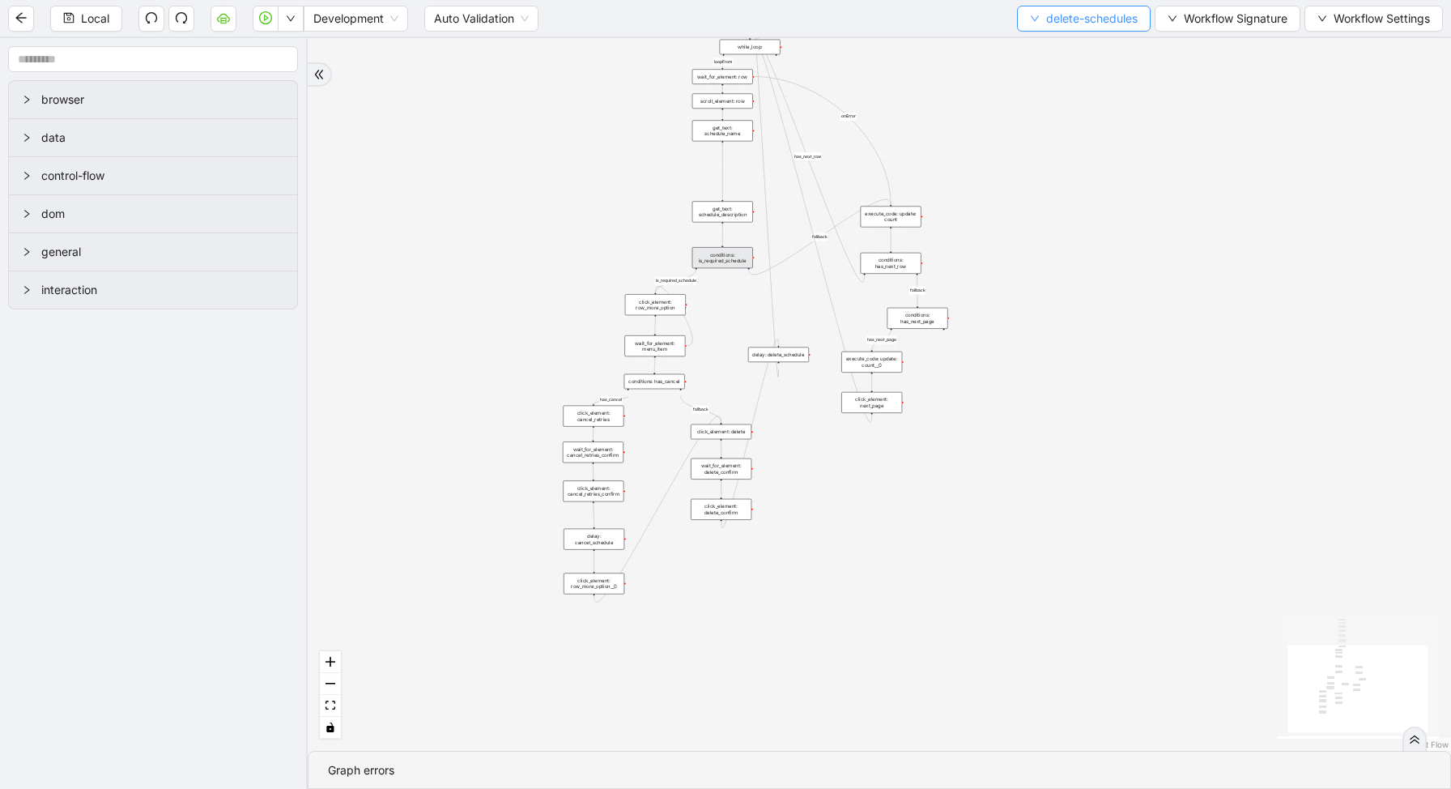
click at [1061, 24] on span "delete-schedules" at bounding box center [1092, 19] width 92 height 18
click at [1060, 44] on span "Select" at bounding box center [1079, 50] width 109 height 18
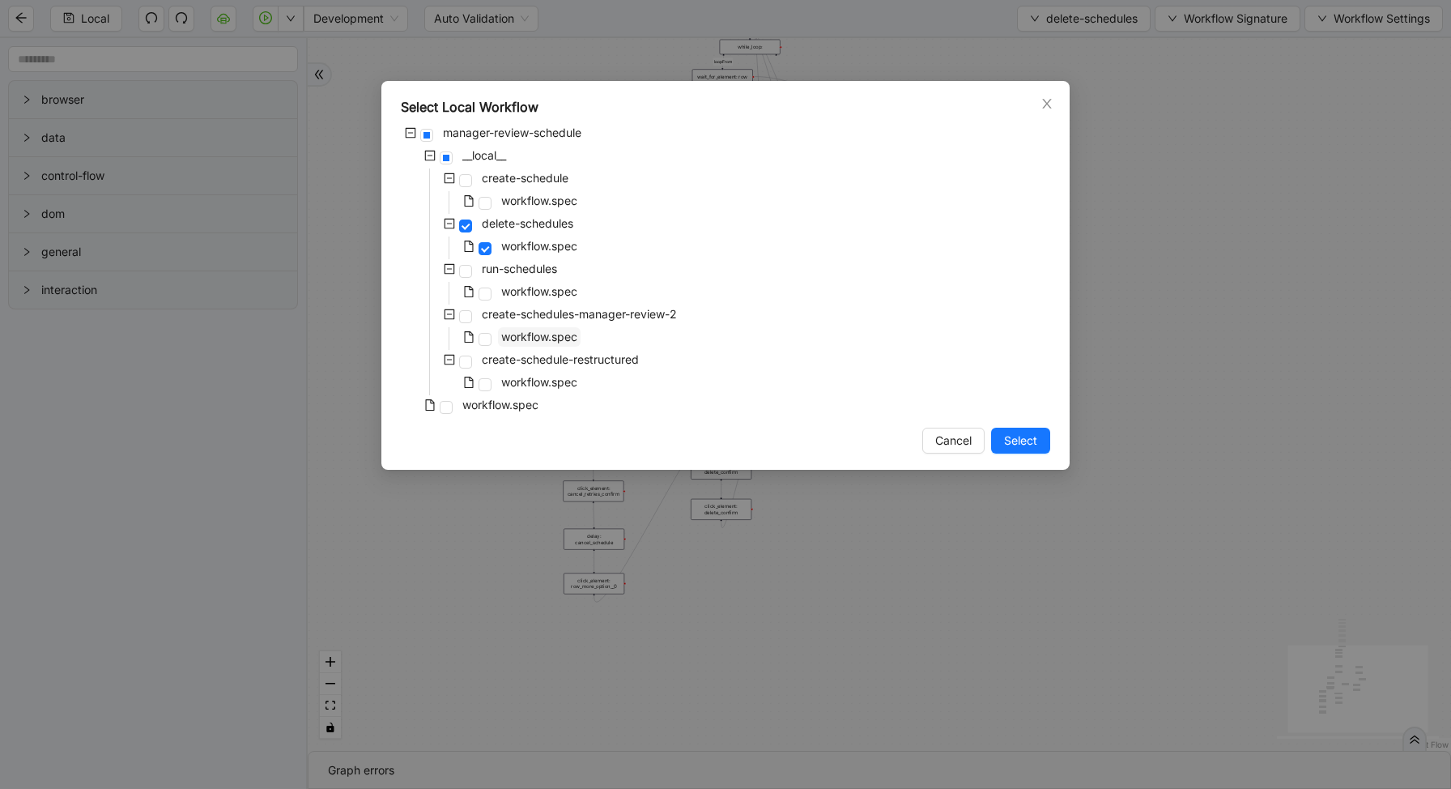
click at [560, 330] on span "workflow.spec" at bounding box center [539, 337] width 76 height 14
click at [1016, 441] on span "Select" at bounding box center [1020, 441] width 33 height 18
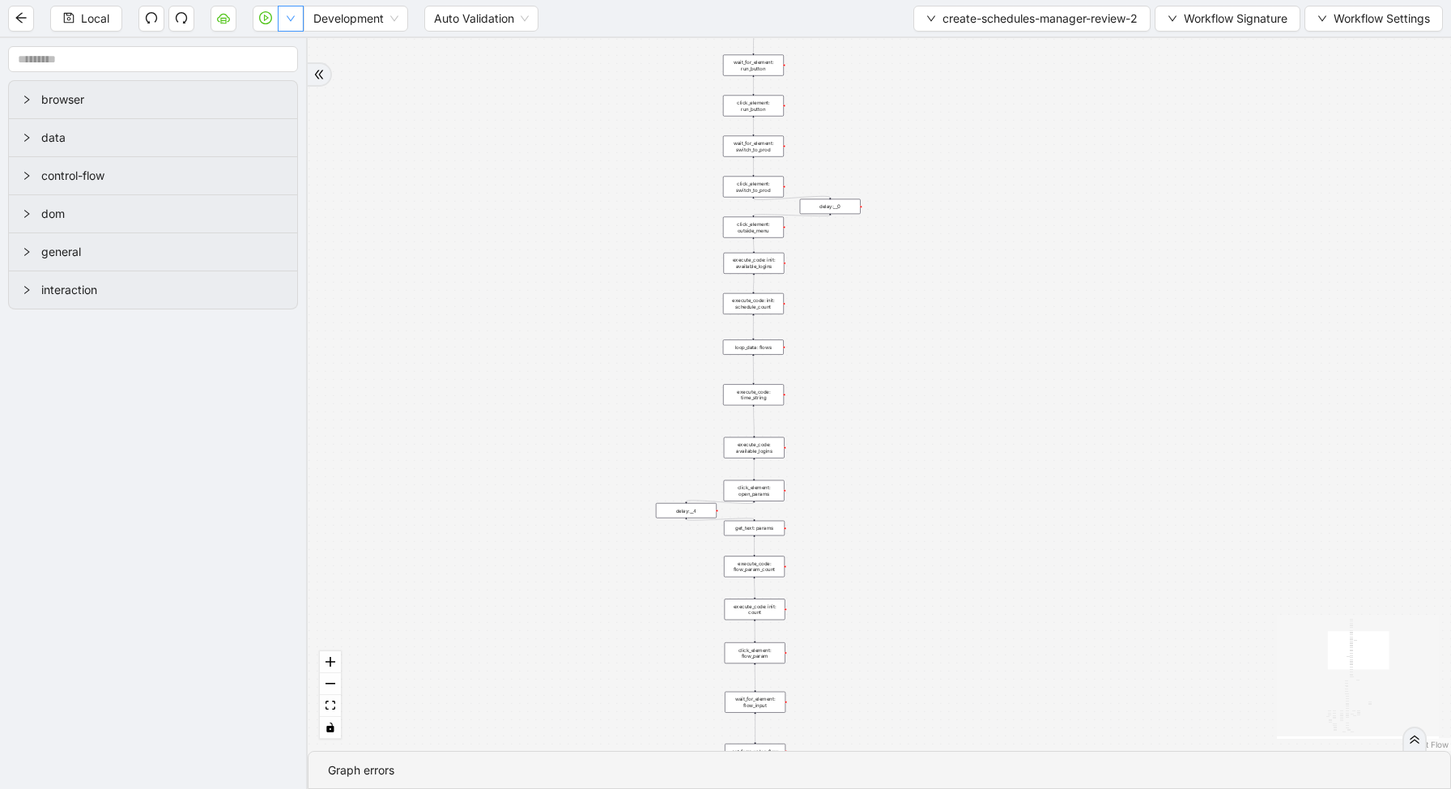
click at [293, 20] on icon "down" at bounding box center [291, 19] width 10 height 10
click at [288, 57] on span "Run local workflow" at bounding box center [238, 50] width 99 height 18
